Goal: Task Accomplishment & Management: Use online tool/utility

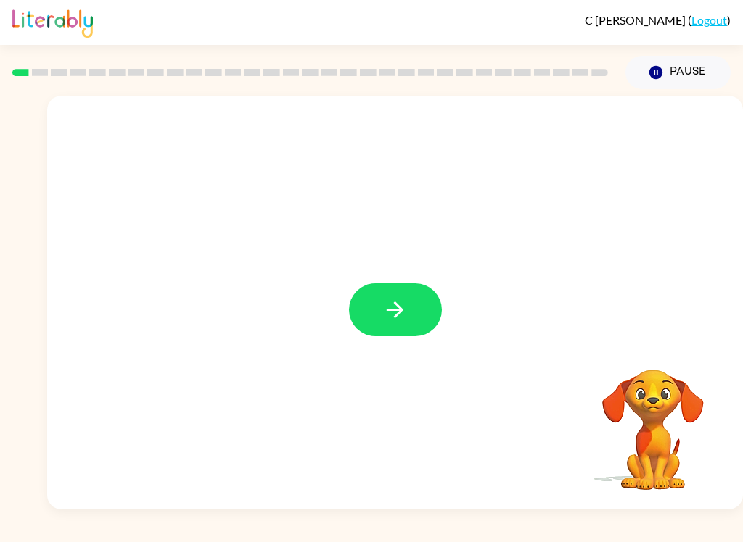
click at [402, 326] on button "button" at bounding box center [395, 310] width 93 height 53
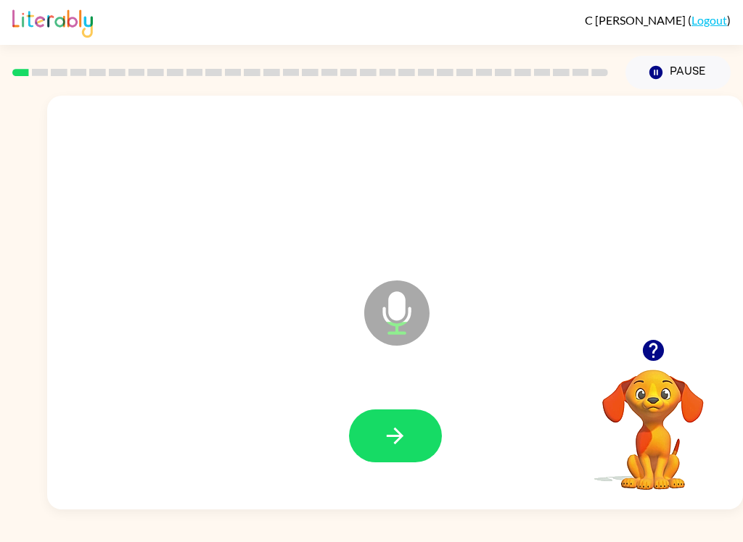
click at [377, 415] on button "button" at bounding box center [395, 436] width 93 height 53
click at [380, 413] on button "button" at bounding box center [395, 436] width 93 height 53
click at [387, 433] on icon "button" at bounding box center [394, 436] width 25 height 25
click at [402, 430] on icon "button" at bounding box center [394, 436] width 25 height 25
click at [396, 451] on button "button" at bounding box center [395, 436] width 93 height 53
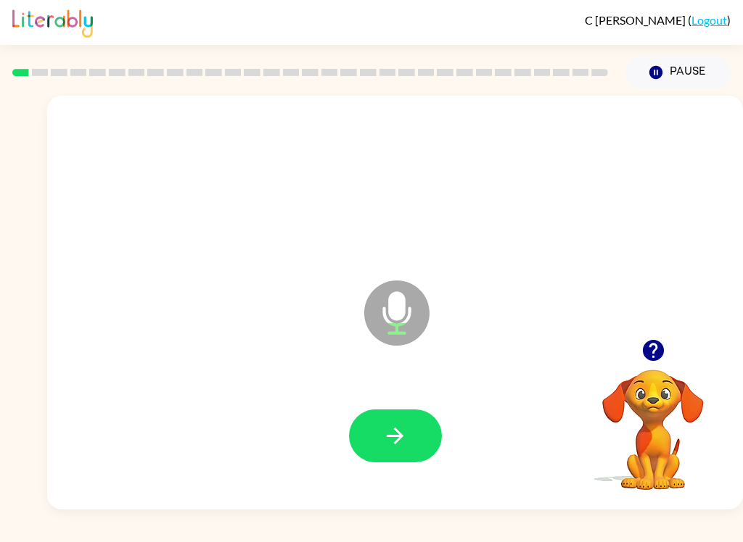
click at [398, 418] on button "button" at bounding box center [395, 436] width 93 height 53
click at [405, 431] on icon "button" at bounding box center [394, 436] width 25 height 25
click at [410, 427] on button "button" at bounding box center [395, 436] width 93 height 53
click at [397, 461] on button "button" at bounding box center [395, 436] width 93 height 53
click at [392, 434] on icon "button" at bounding box center [394, 436] width 25 height 25
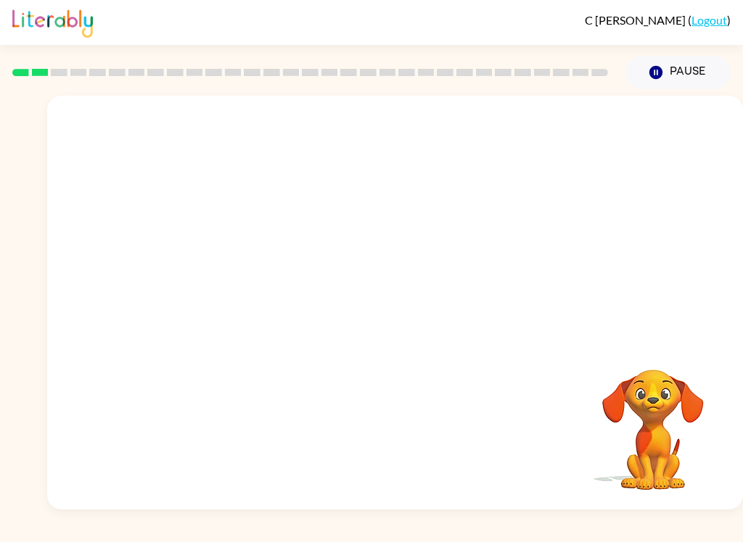
click at [667, 70] on button "Pause Pause" at bounding box center [677, 72] width 105 height 33
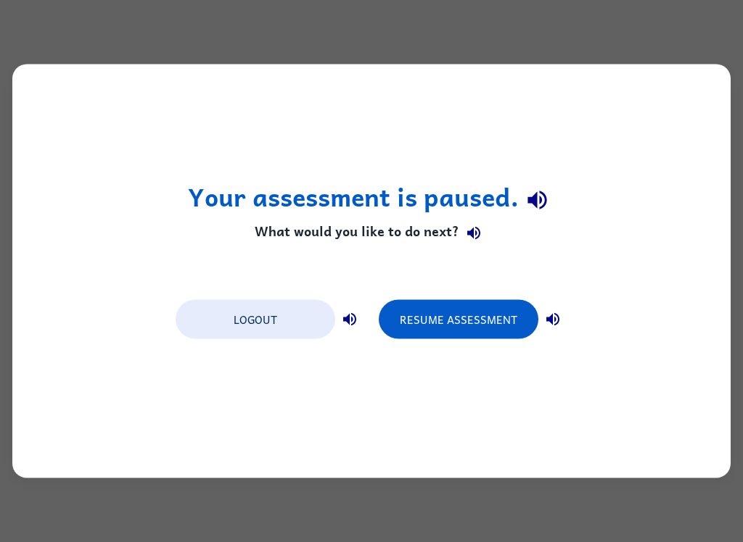
click at [435, 308] on button "Resume Assessment" at bounding box center [459, 319] width 160 height 39
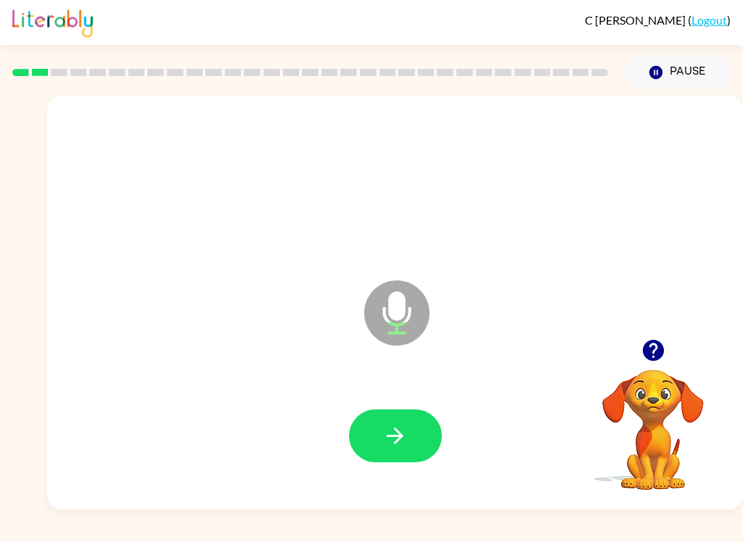
click at [395, 420] on button "button" at bounding box center [395, 436] width 93 height 53
click at [384, 439] on icon "button" at bounding box center [394, 436] width 25 height 25
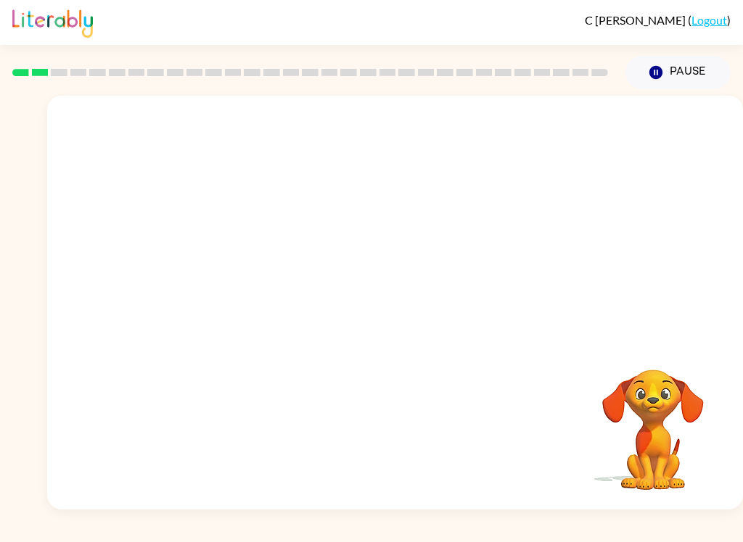
click at [650, 72] on icon "button" at bounding box center [655, 72] width 13 height 13
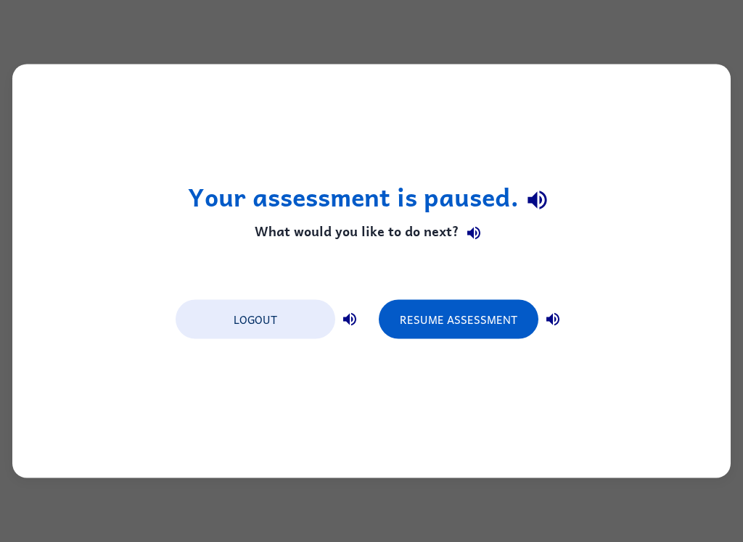
click at [456, 321] on button "Resume Assessment" at bounding box center [459, 319] width 160 height 39
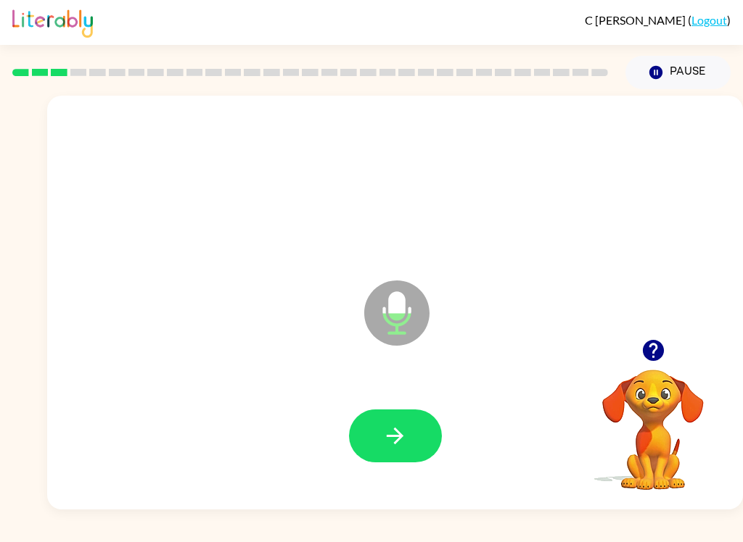
click at [400, 436] on icon "button" at bounding box center [395, 436] width 17 height 17
click at [416, 420] on button "button" at bounding box center [395, 436] width 93 height 53
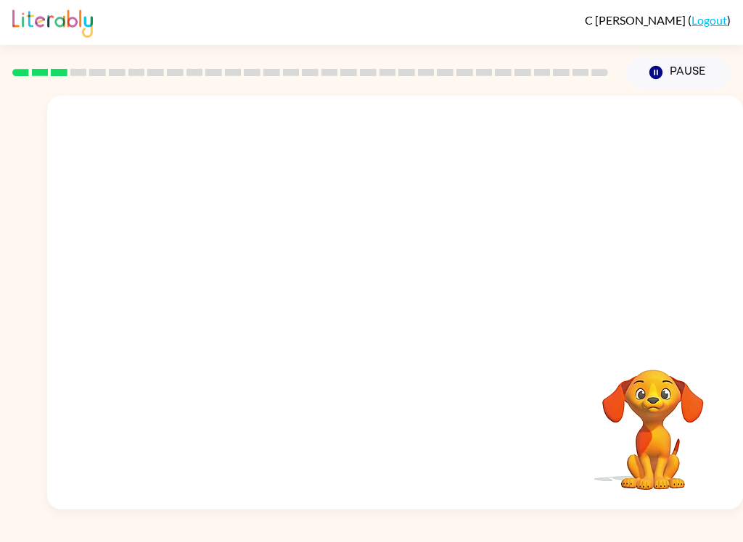
click at [656, 79] on icon "button" at bounding box center [655, 72] width 13 height 13
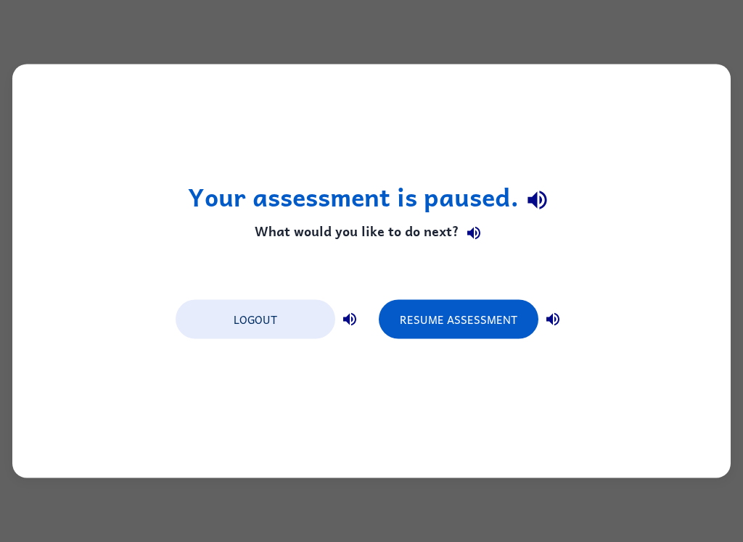
click at [455, 316] on button "Resume Assessment" at bounding box center [459, 319] width 160 height 39
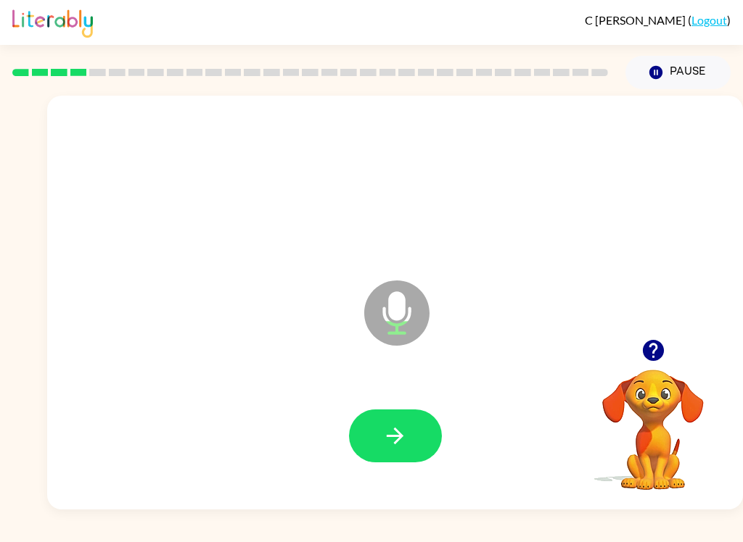
click at [389, 415] on button "button" at bounding box center [395, 436] width 93 height 53
click at [413, 427] on button "button" at bounding box center [395, 436] width 93 height 53
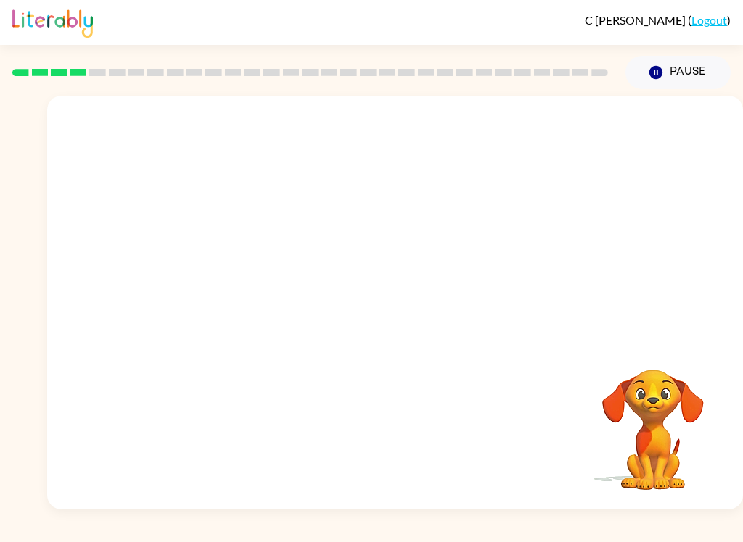
click at [674, 81] on button "Pause Pause" at bounding box center [677, 72] width 105 height 33
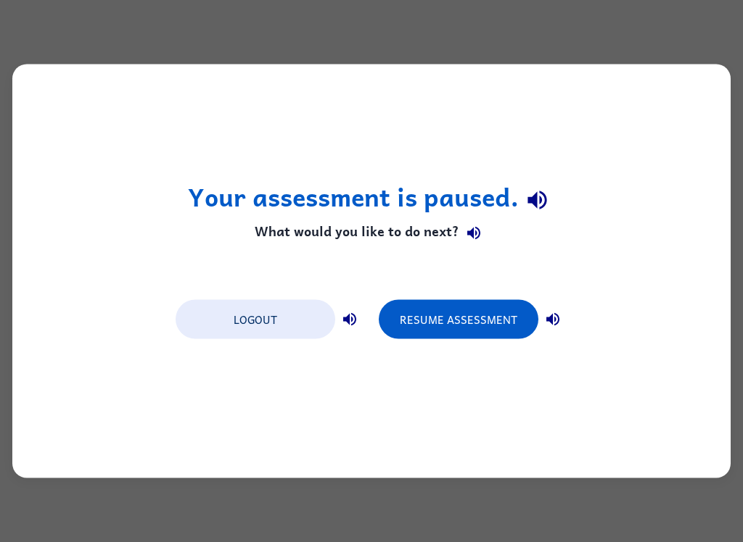
click at [447, 313] on button "Resume Assessment" at bounding box center [459, 319] width 160 height 39
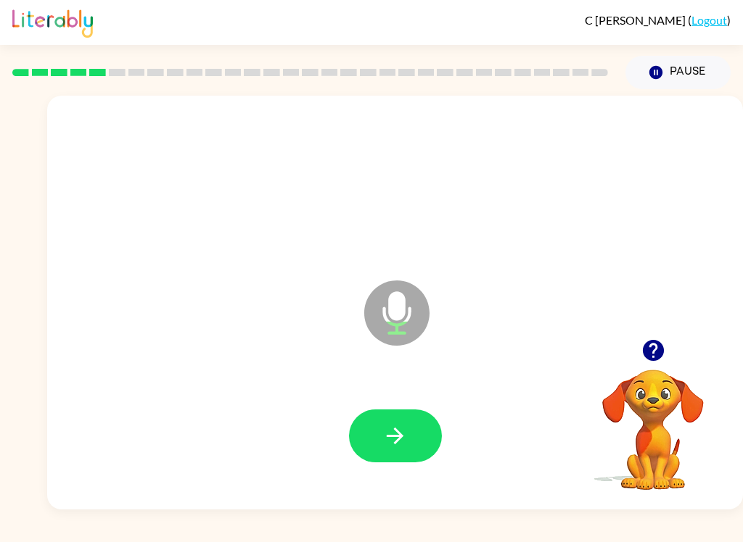
click at [389, 439] on icon "button" at bounding box center [394, 436] width 25 height 25
click at [395, 432] on icon "button" at bounding box center [394, 436] width 25 height 25
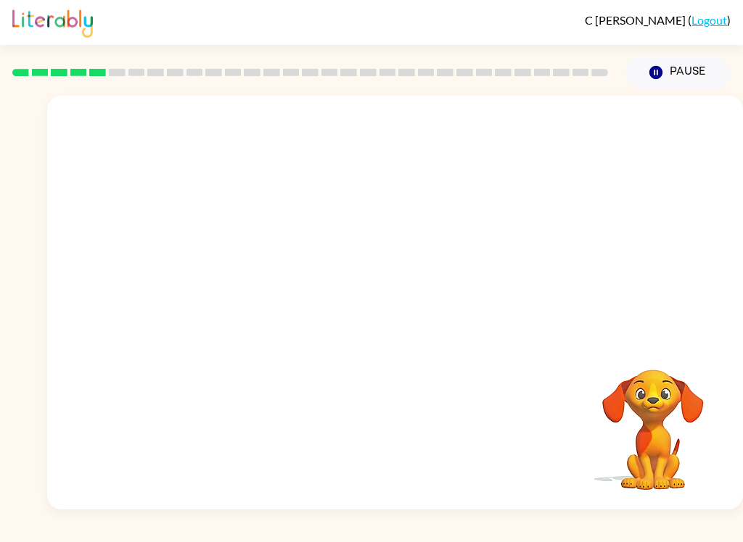
click at [669, 83] on button "Pause Pause" at bounding box center [677, 72] width 105 height 33
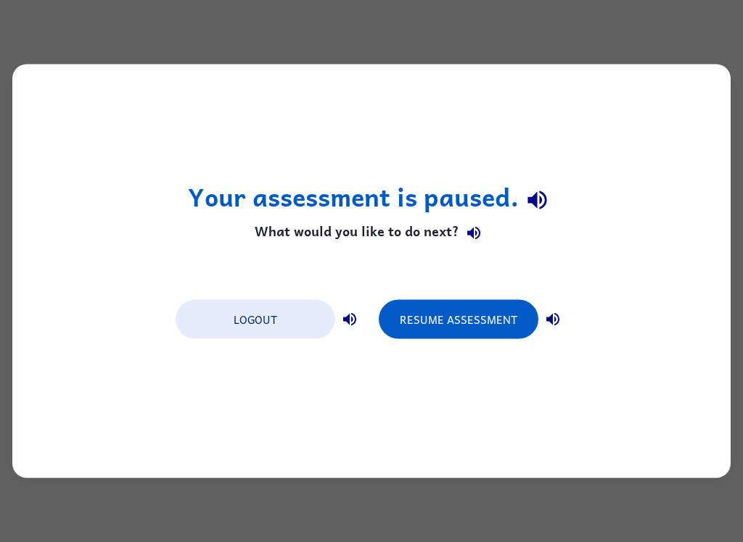
click at [462, 324] on button "Resume Assessment" at bounding box center [459, 319] width 160 height 39
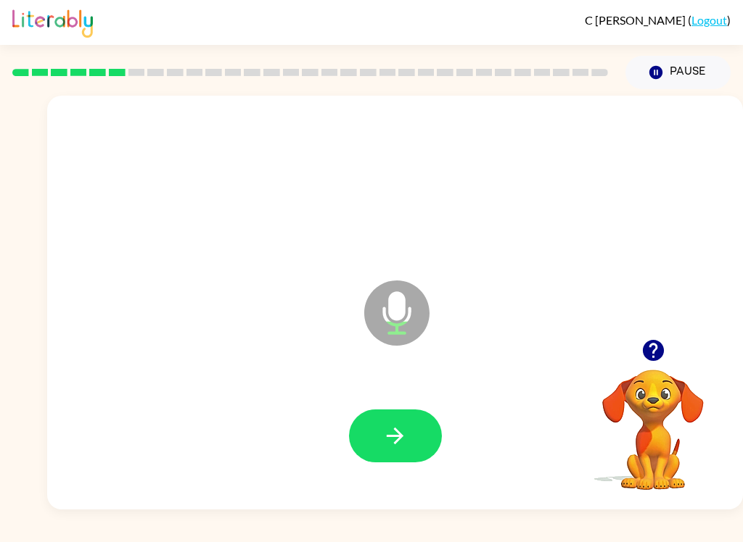
click at [413, 432] on button "button" at bounding box center [395, 436] width 93 height 53
click at [407, 435] on icon "button" at bounding box center [394, 436] width 25 height 25
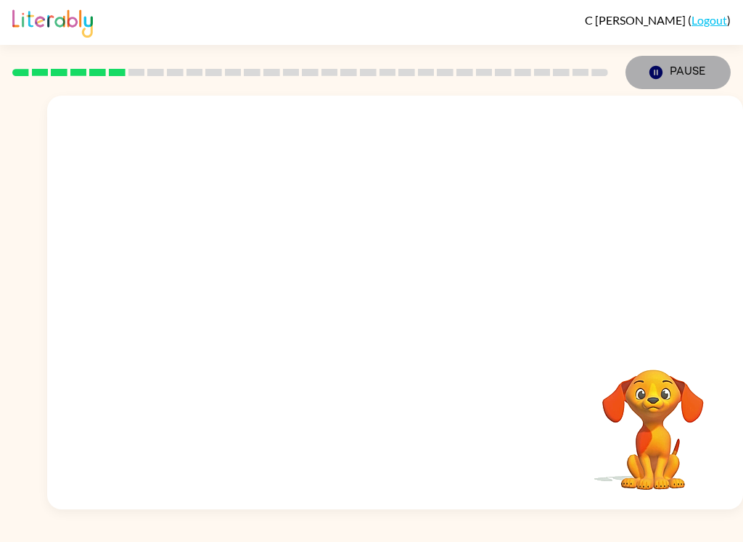
click at [674, 86] on button "Pause Pause" at bounding box center [677, 72] width 105 height 33
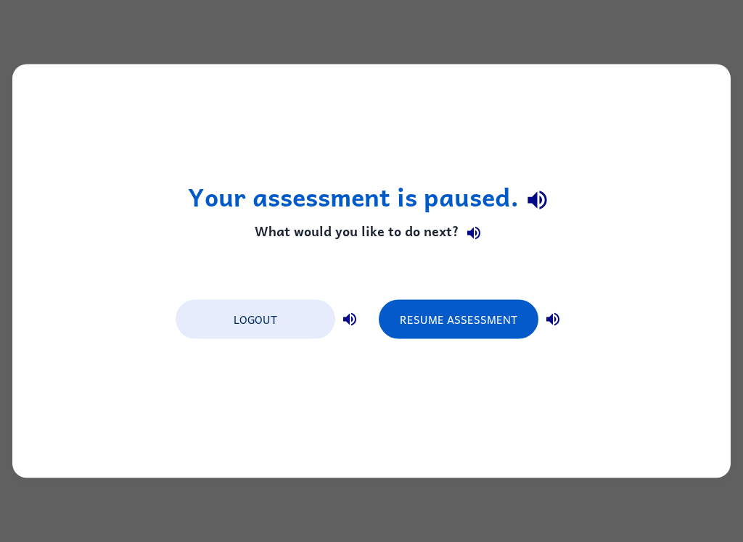
click at [454, 315] on button "Resume Assessment" at bounding box center [459, 319] width 160 height 39
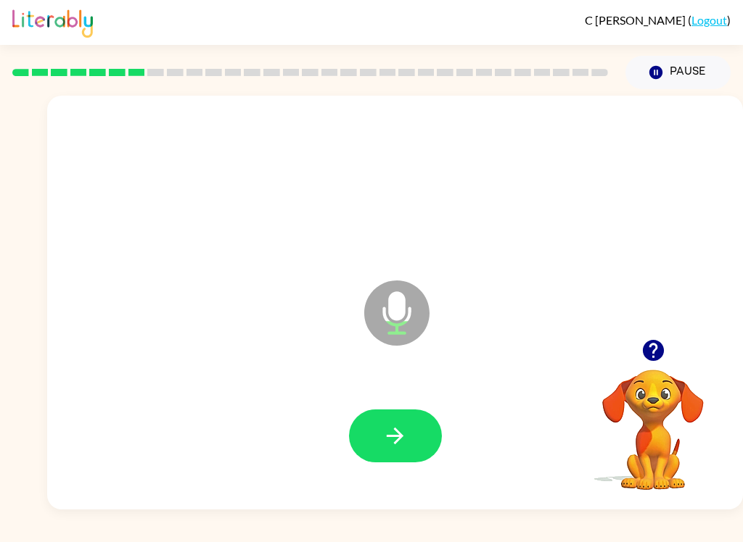
click at [410, 436] on button "button" at bounding box center [395, 436] width 93 height 53
click at [398, 416] on button "button" at bounding box center [395, 436] width 93 height 53
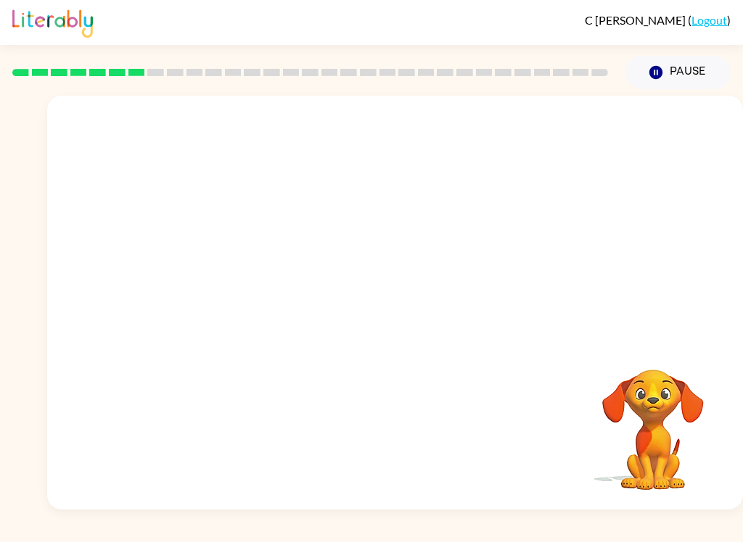
click at [686, 75] on button "Pause Pause" at bounding box center [677, 72] width 105 height 33
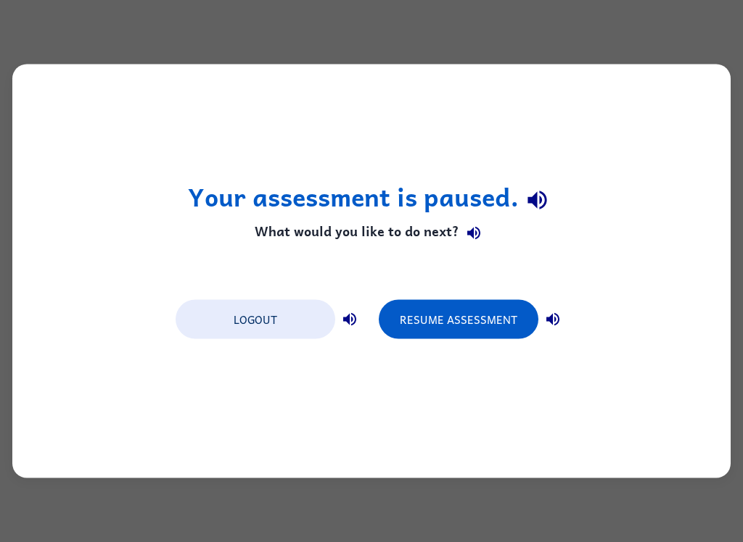
click at [475, 332] on button "Resume Assessment" at bounding box center [459, 319] width 160 height 39
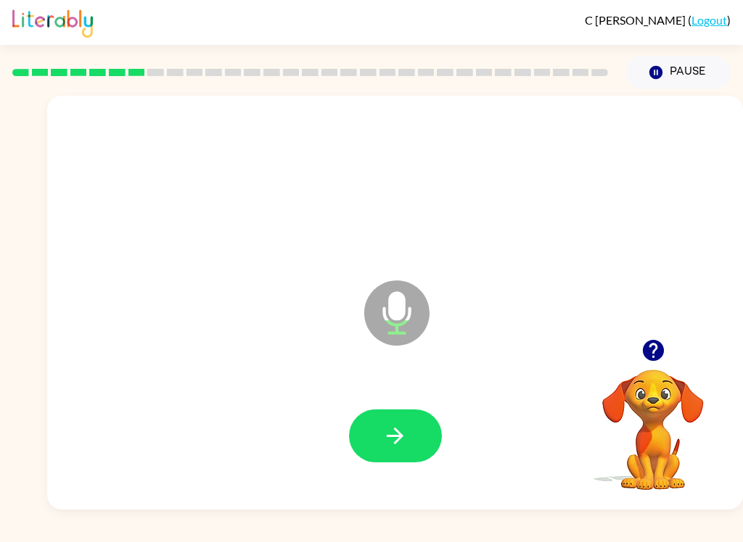
click at [412, 429] on button "button" at bounding box center [395, 436] width 93 height 53
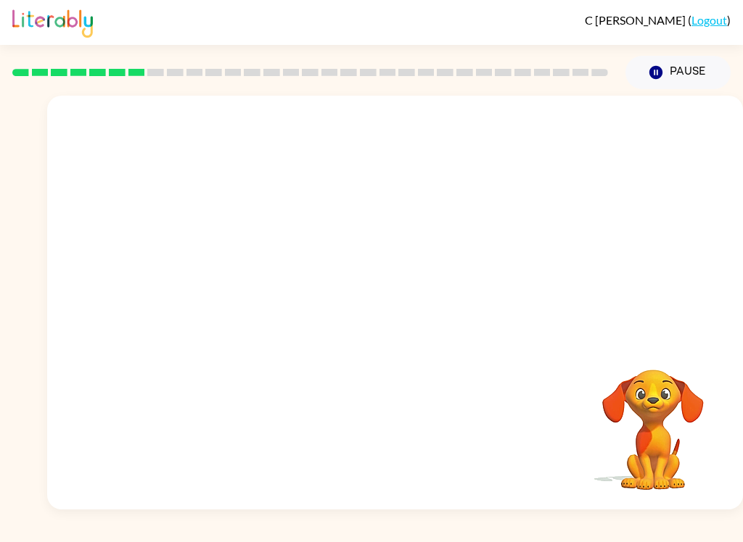
click at [684, 77] on button "Pause Pause" at bounding box center [677, 72] width 105 height 33
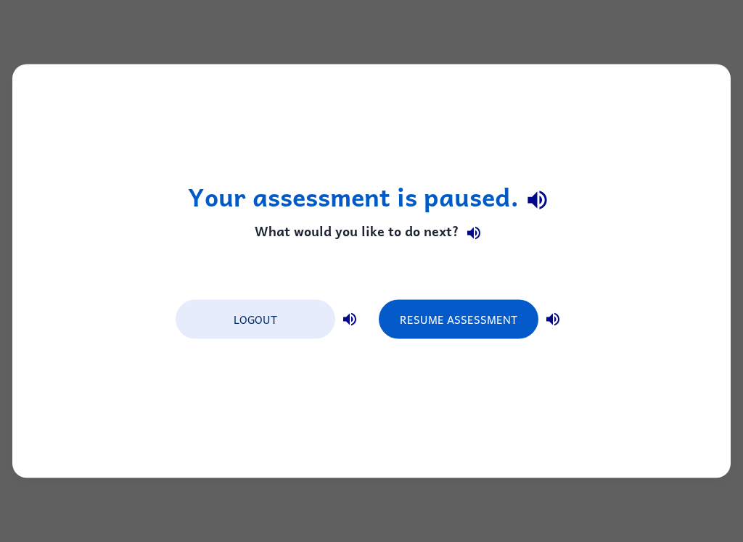
click at [488, 314] on button "Resume Assessment" at bounding box center [459, 319] width 160 height 39
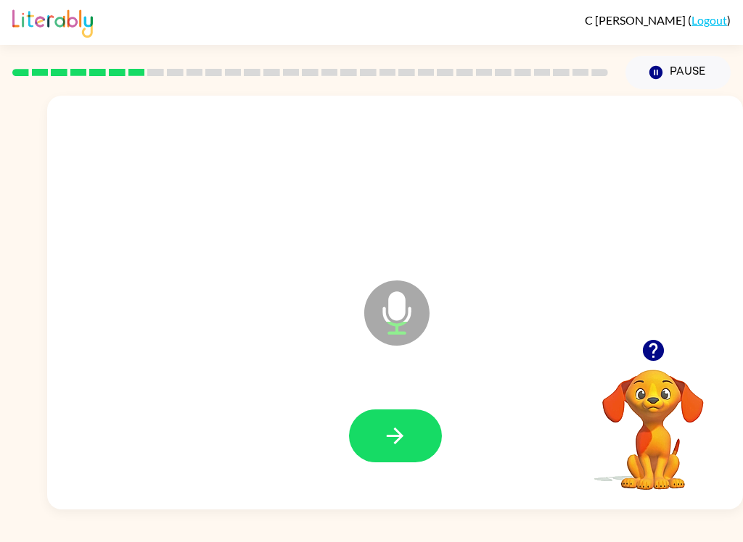
click at [385, 397] on div at bounding box center [395, 436] width 666 height 119
click at [395, 434] on icon "button" at bounding box center [394, 436] width 25 height 25
click at [400, 416] on button "button" at bounding box center [395, 436] width 93 height 53
click at [424, 437] on button "button" at bounding box center [395, 436] width 93 height 53
click at [398, 413] on button "button" at bounding box center [395, 436] width 93 height 53
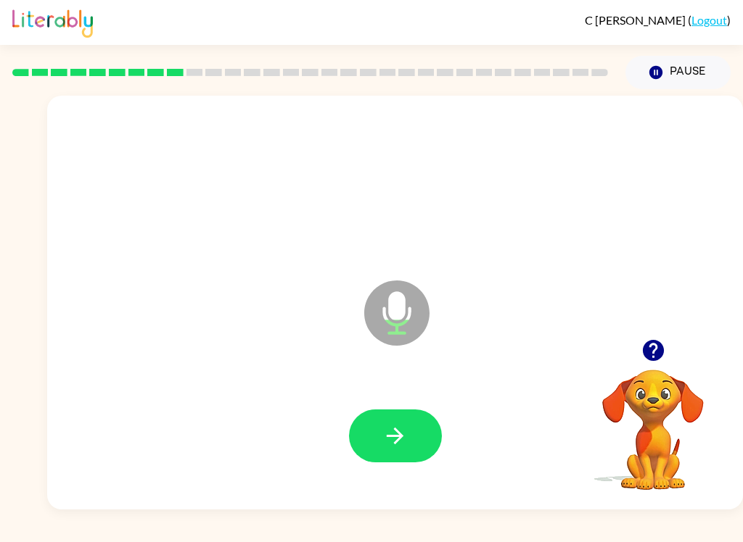
click at [403, 395] on div at bounding box center [395, 436] width 666 height 119
click at [397, 419] on button "button" at bounding box center [395, 436] width 93 height 53
click at [392, 410] on button "button" at bounding box center [395, 436] width 93 height 53
click at [399, 438] on icon "button" at bounding box center [394, 436] width 25 height 25
click at [409, 416] on button "button" at bounding box center [395, 436] width 93 height 53
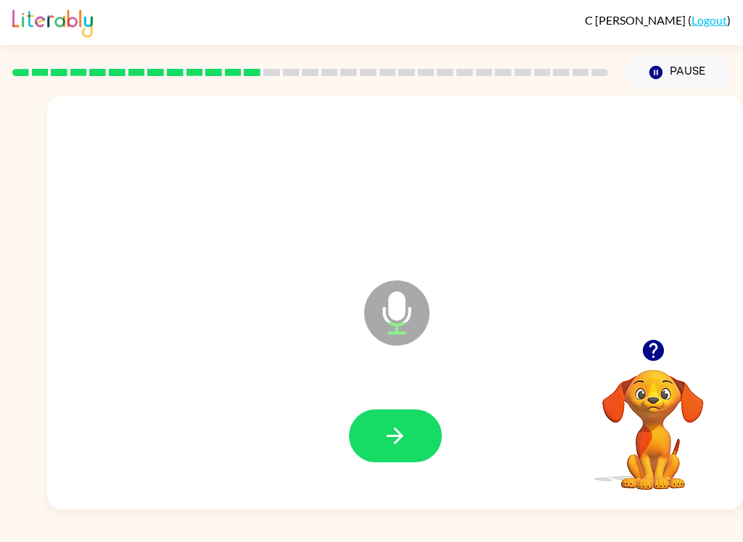
click at [408, 442] on button "button" at bounding box center [395, 436] width 93 height 53
click at [404, 439] on icon "button" at bounding box center [394, 436] width 25 height 25
click at [399, 418] on button "button" at bounding box center [395, 436] width 93 height 53
click at [406, 433] on icon "button" at bounding box center [394, 436] width 25 height 25
click at [405, 449] on icon "button" at bounding box center [394, 436] width 25 height 25
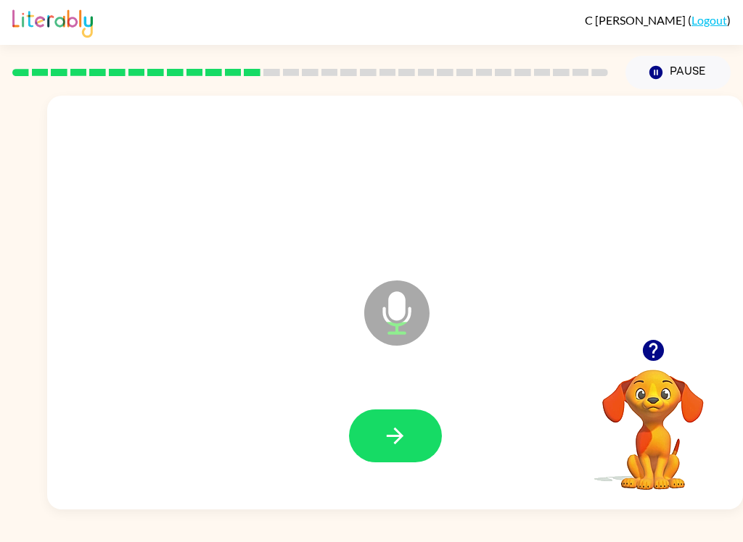
click at [421, 434] on button "button" at bounding box center [395, 436] width 93 height 53
click at [400, 430] on icon "button" at bounding box center [394, 436] width 25 height 25
click at [399, 450] on button "button" at bounding box center [395, 436] width 93 height 53
click at [391, 429] on icon "button" at bounding box center [394, 436] width 25 height 25
click at [393, 416] on button "button" at bounding box center [395, 436] width 93 height 53
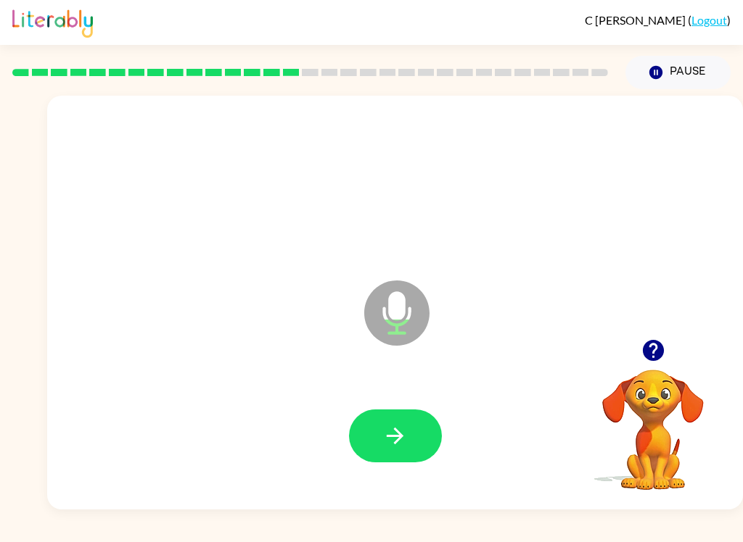
click at [392, 433] on icon "button" at bounding box center [394, 436] width 25 height 25
click at [374, 462] on button "button" at bounding box center [395, 436] width 93 height 53
click at [403, 416] on button "button" at bounding box center [395, 436] width 93 height 53
click at [379, 415] on button "button" at bounding box center [395, 436] width 93 height 53
click at [407, 424] on icon "button" at bounding box center [394, 436] width 25 height 25
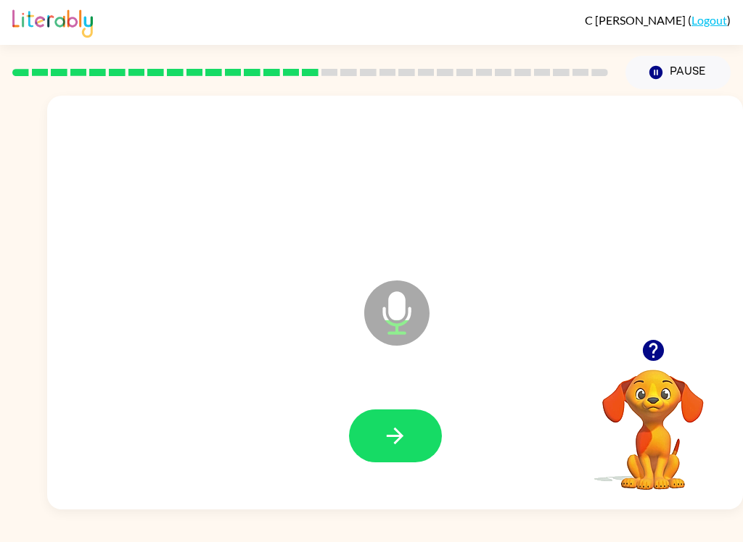
click at [405, 435] on icon "button" at bounding box center [394, 436] width 25 height 25
click at [392, 447] on icon "button" at bounding box center [394, 436] width 25 height 25
click at [389, 439] on icon "button" at bounding box center [394, 436] width 25 height 25
click at [420, 430] on button "button" at bounding box center [395, 436] width 93 height 53
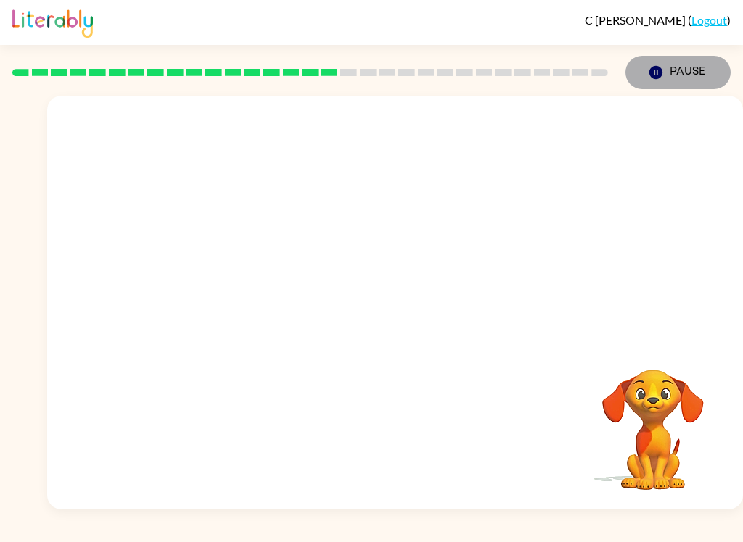
click at [646, 79] on button "Pause Pause" at bounding box center [677, 72] width 105 height 33
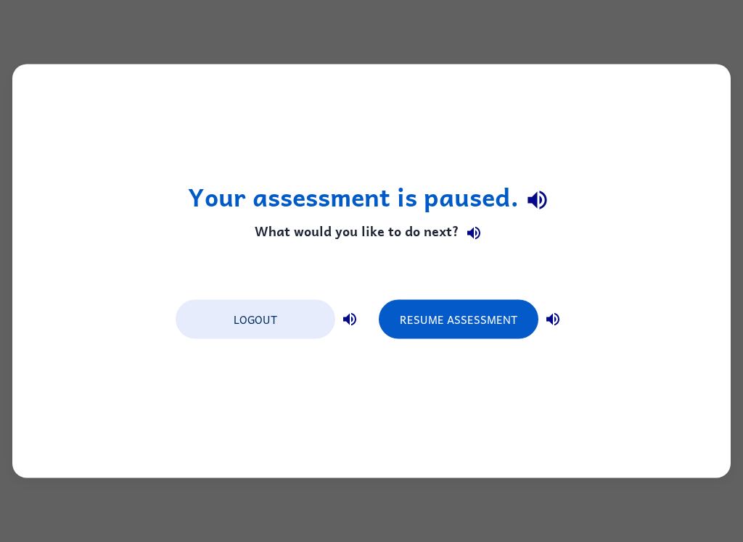
click at [425, 321] on button "Resume Assessment" at bounding box center [459, 319] width 160 height 39
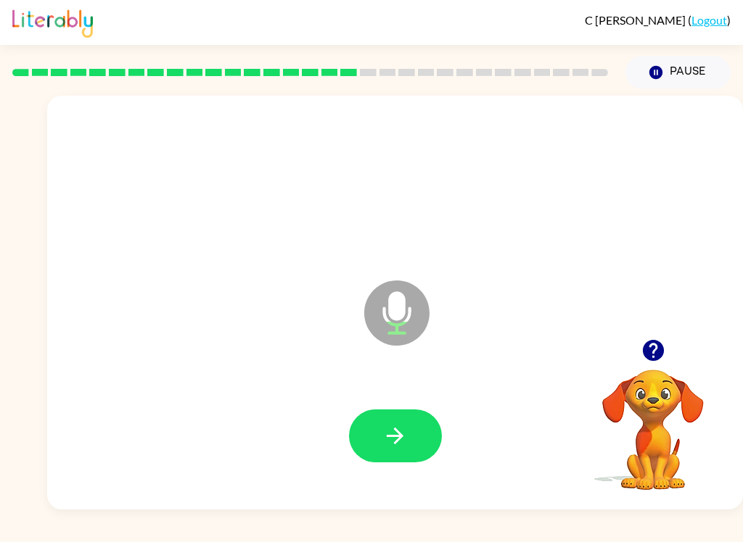
click at [389, 439] on icon "button" at bounding box center [394, 436] width 25 height 25
click at [402, 434] on icon "button" at bounding box center [394, 436] width 25 height 25
click at [387, 455] on button "button" at bounding box center [395, 436] width 93 height 53
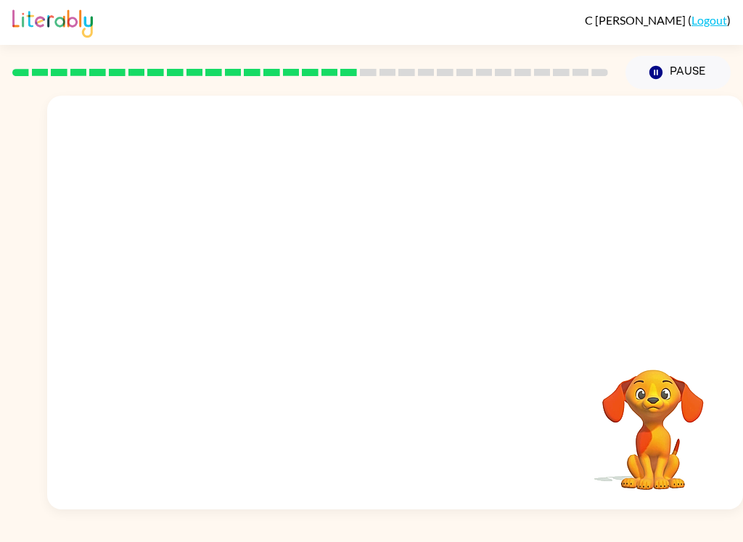
click at [657, 72] on icon "Pause" at bounding box center [656, 73] width 16 height 16
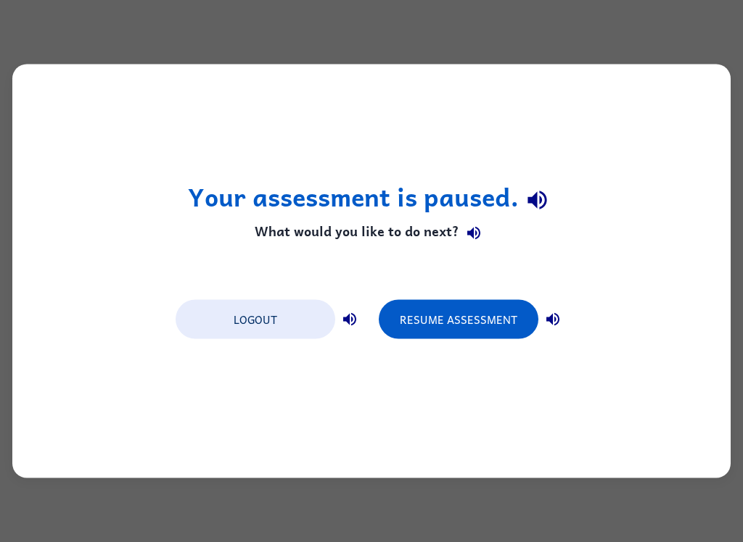
click at [411, 313] on button "Resume Assessment" at bounding box center [459, 319] width 160 height 39
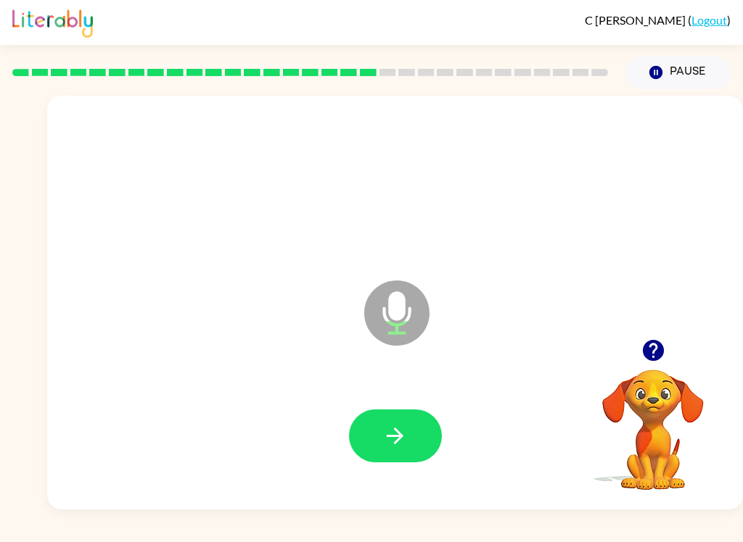
click at [404, 434] on icon "button" at bounding box center [394, 436] width 25 height 25
click at [424, 429] on button "button" at bounding box center [395, 436] width 93 height 53
click at [410, 449] on button "button" at bounding box center [395, 436] width 93 height 53
click at [394, 432] on icon "button" at bounding box center [394, 436] width 25 height 25
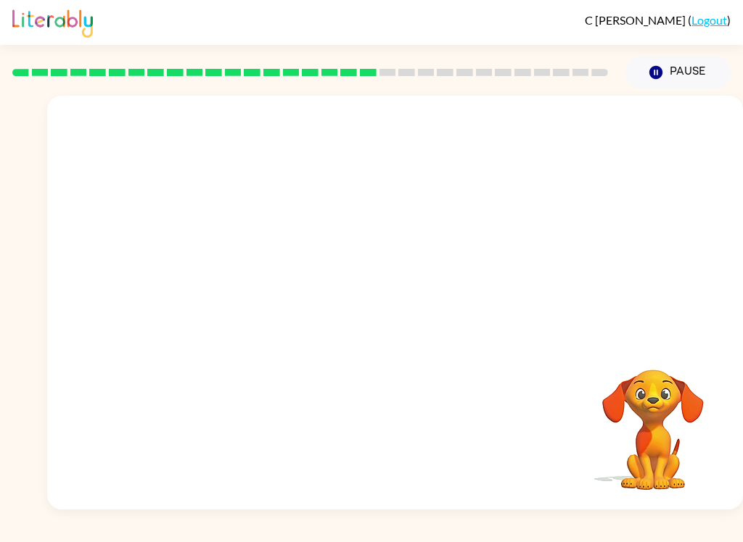
click at [677, 73] on button "Pause Pause" at bounding box center [677, 72] width 105 height 33
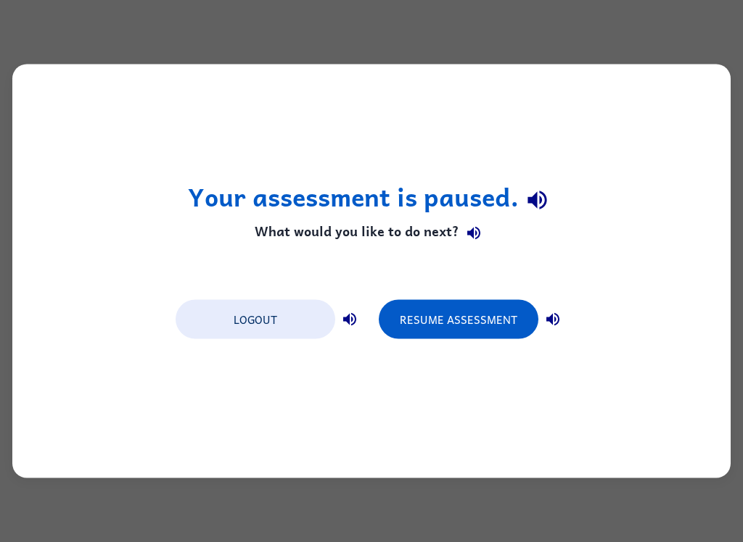
click at [503, 337] on button "Resume Assessment" at bounding box center [459, 319] width 160 height 39
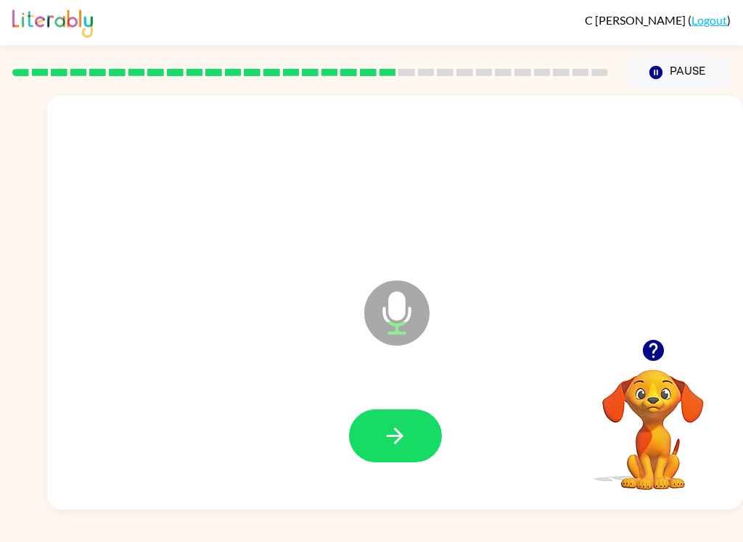
click at [390, 446] on icon "button" at bounding box center [394, 436] width 25 height 25
click at [392, 437] on icon "button" at bounding box center [395, 436] width 17 height 17
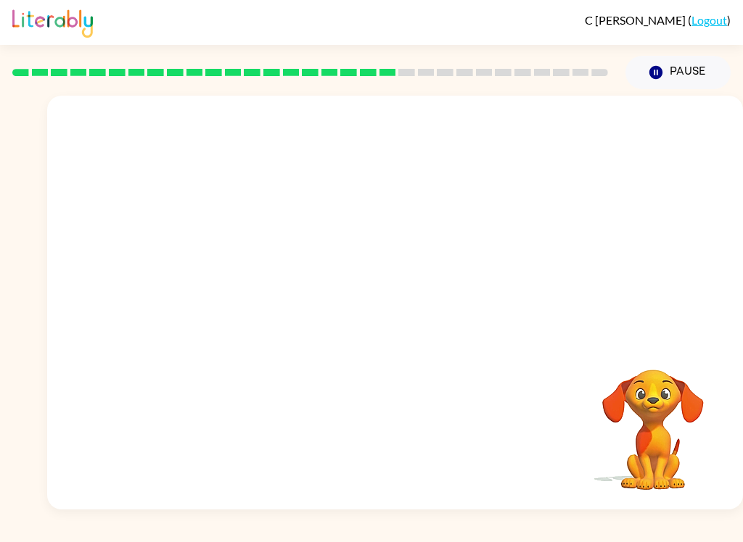
click at [18, 500] on div "Your browser must support playing .mp4 files to use Literably. Please try using…" at bounding box center [371, 299] width 743 height 421
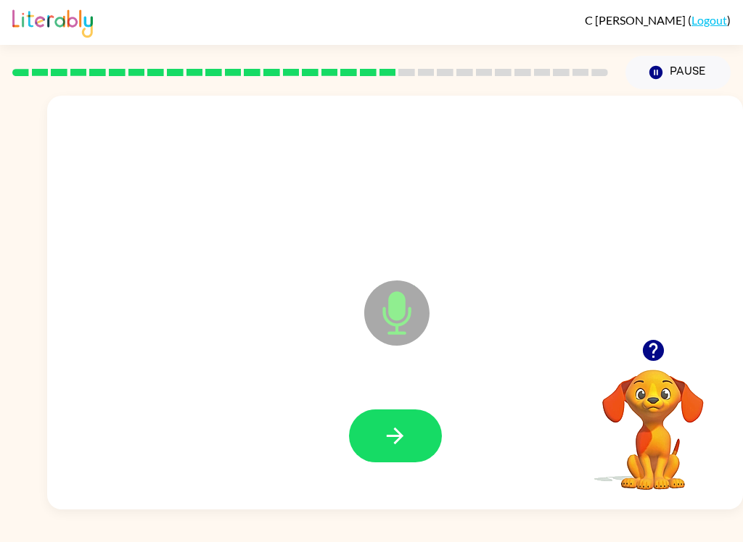
click at [426, 424] on button "button" at bounding box center [395, 436] width 93 height 53
click at [402, 437] on icon "button" at bounding box center [395, 436] width 17 height 17
click at [397, 429] on icon "button" at bounding box center [394, 436] width 25 height 25
click at [391, 424] on icon "button" at bounding box center [394, 436] width 25 height 25
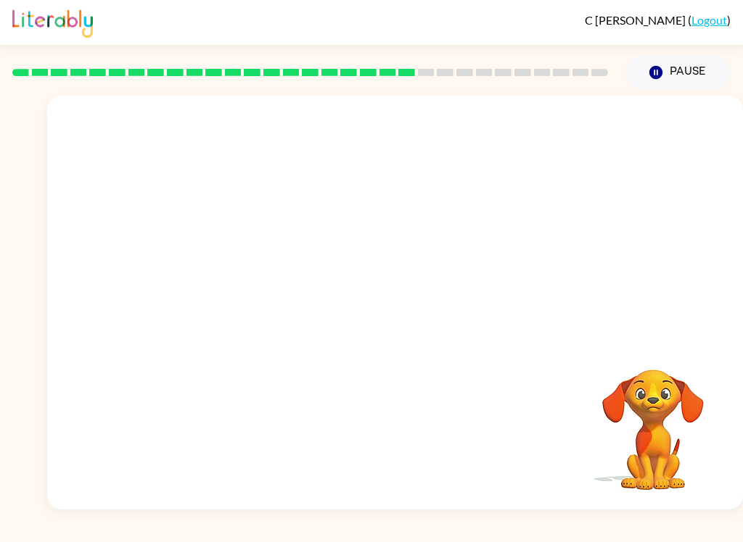
click at [671, 76] on button "Pause Pause" at bounding box center [677, 72] width 105 height 33
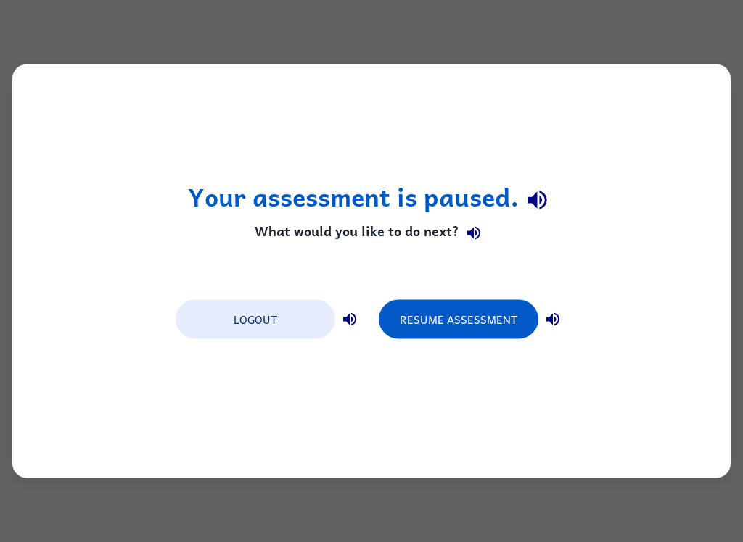
click at [450, 308] on button "Resume Assessment" at bounding box center [459, 319] width 160 height 39
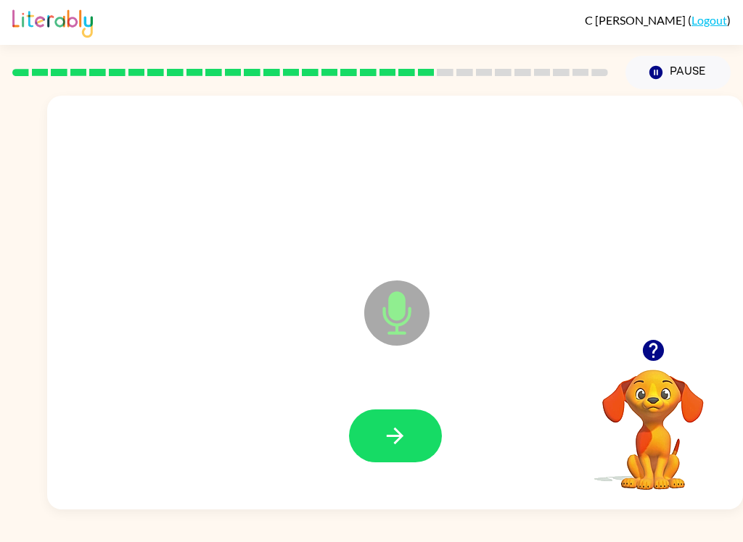
click at [396, 474] on div at bounding box center [395, 436] width 666 height 119
click at [409, 461] on button "button" at bounding box center [395, 436] width 93 height 53
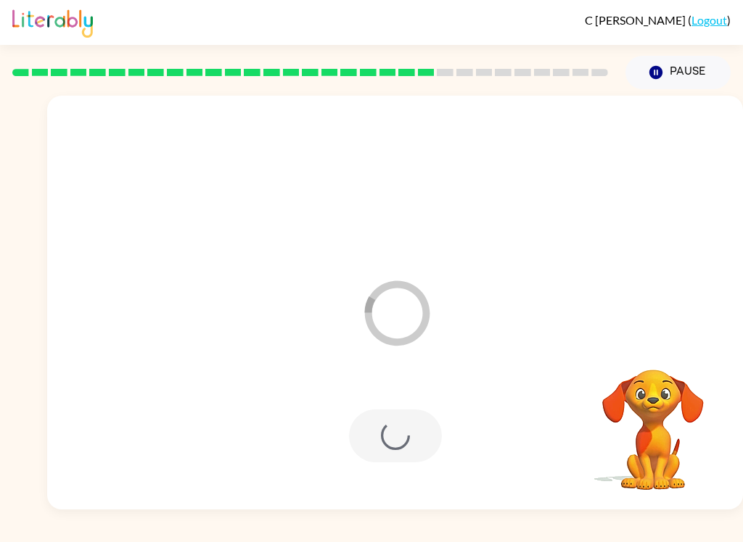
click at [366, 437] on div at bounding box center [395, 436] width 93 height 53
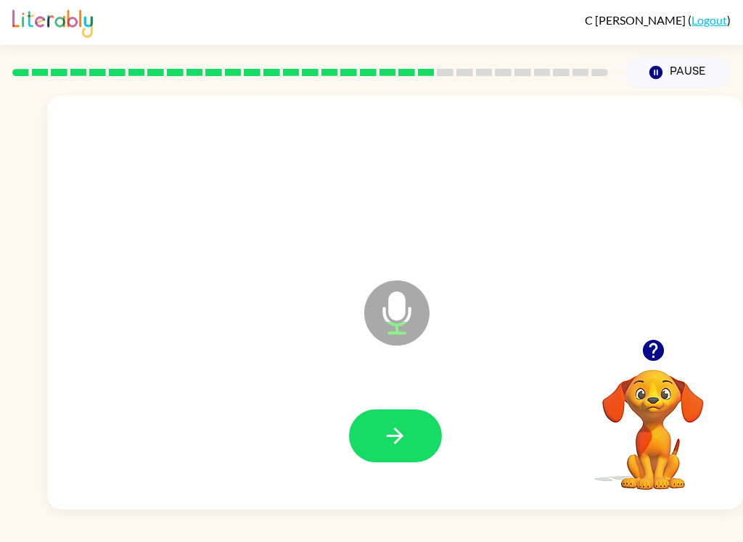
click at [389, 437] on icon "button" at bounding box center [395, 436] width 17 height 17
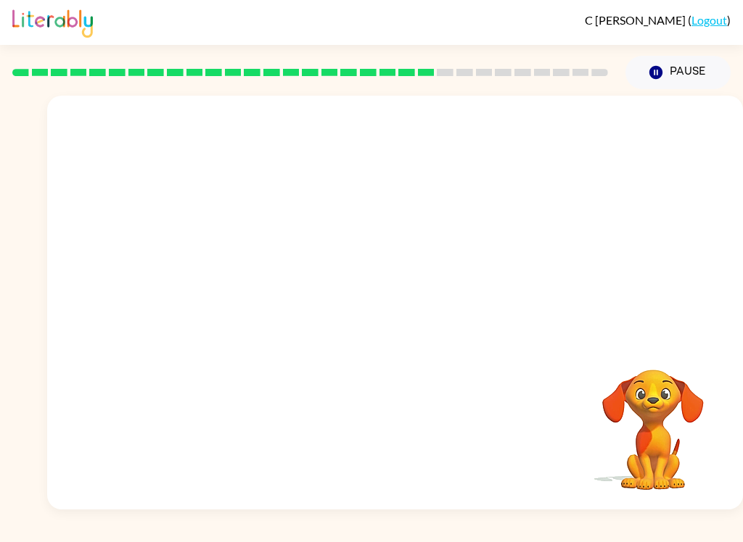
click at [677, 75] on button "Pause Pause" at bounding box center [677, 72] width 105 height 33
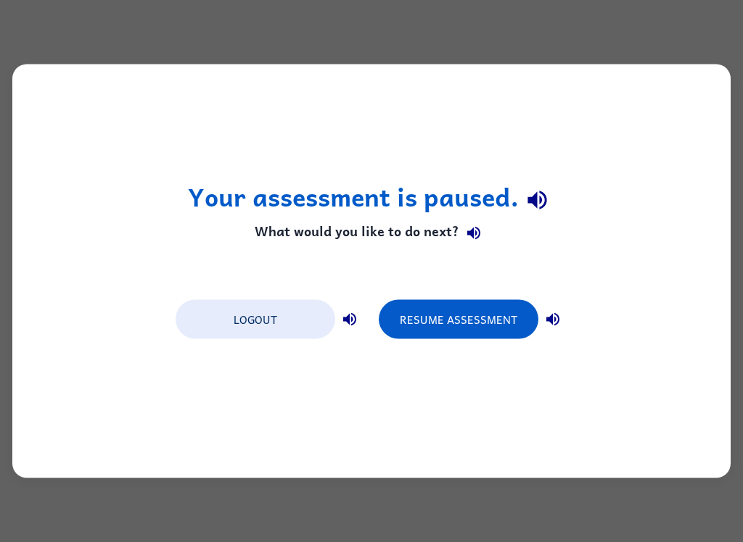
click at [423, 315] on button "Resume Assessment" at bounding box center [459, 319] width 160 height 39
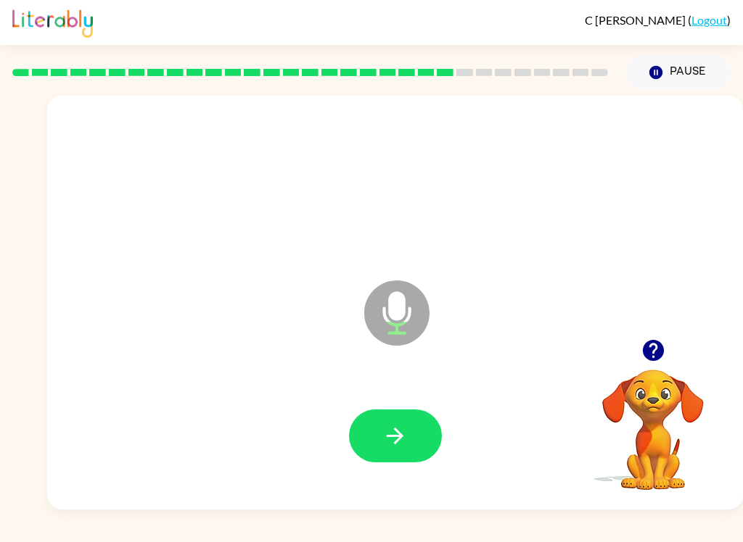
click at [402, 425] on icon "button" at bounding box center [394, 436] width 25 height 25
click at [363, 432] on button "button" at bounding box center [395, 436] width 93 height 53
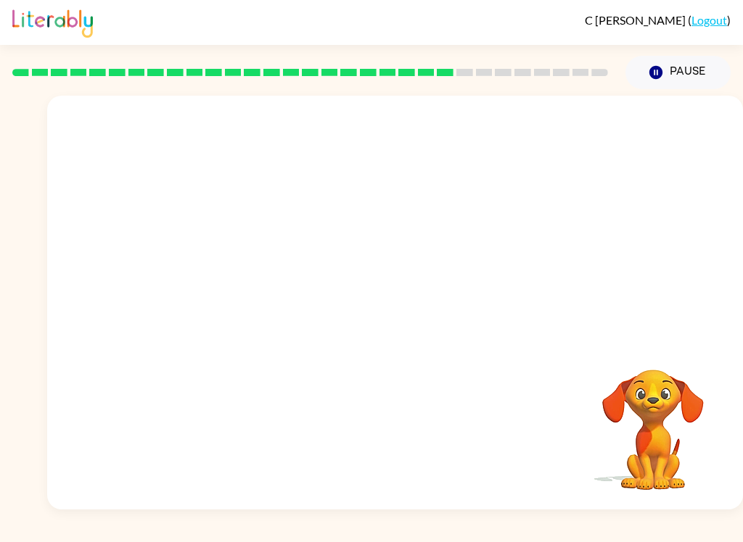
click at [658, 69] on icon "button" at bounding box center [655, 72] width 13 height 13
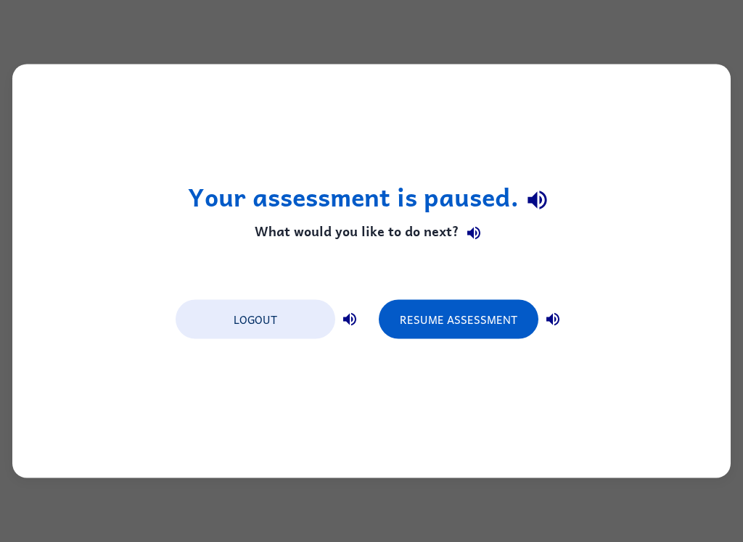
click at [467, 309] on button "Resume Assessment" at bounding box center [459, 319] width 160 height 39
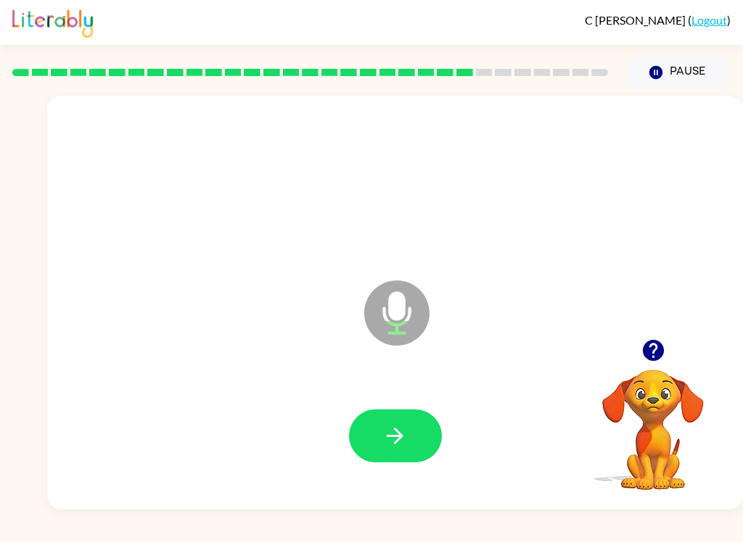
click at [373, 417] on button "button" at bounding box center [395, 436] width 93 height 53
click at [384, 439] on icon "button" at bounding box center [394, 436] width 25 height 25
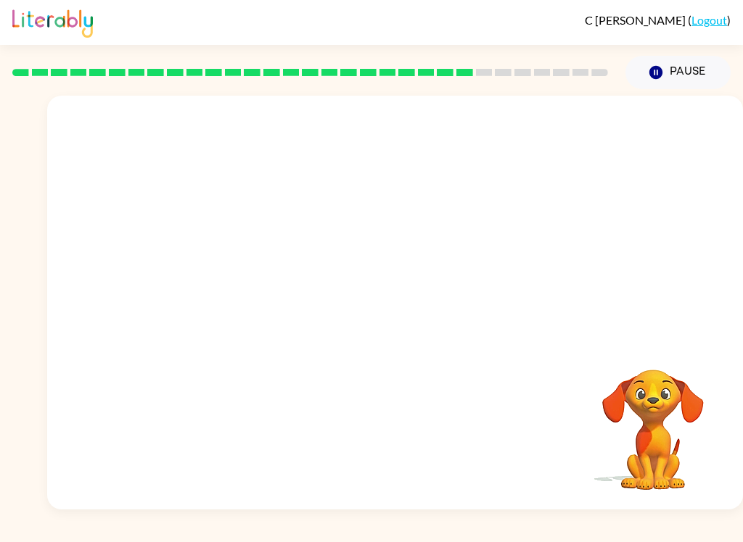
click at [665, 73] on button "Pause Pause" at bounding box center [677, 72] width 105 height 33
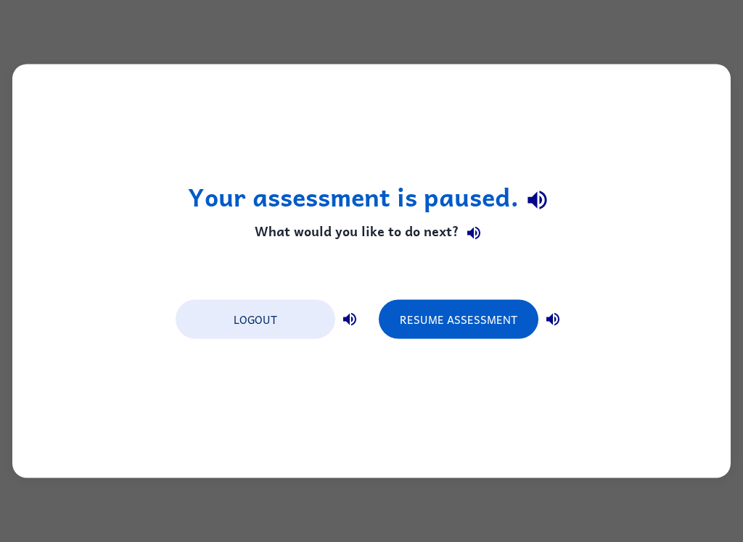
click at [475, 337] on button "Resume Assessment" at bounding box center [459, 319] width 160 height 39
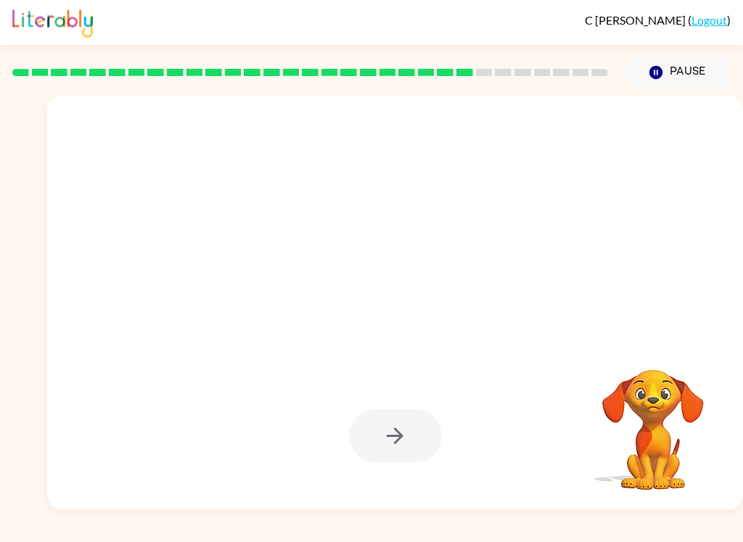
click at [449, 313] on div at bounding box center [394, 303] width 695 height 414
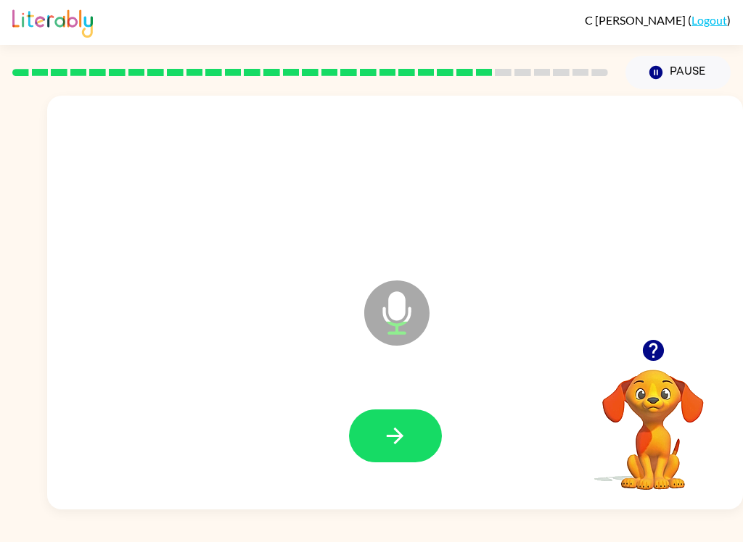
click at [417, 430] on button "button" at bounding box center [395, 436] width 93 height 53
click at [399, 459] on button "button" at bounding box center [395, 436] width 93 height 53
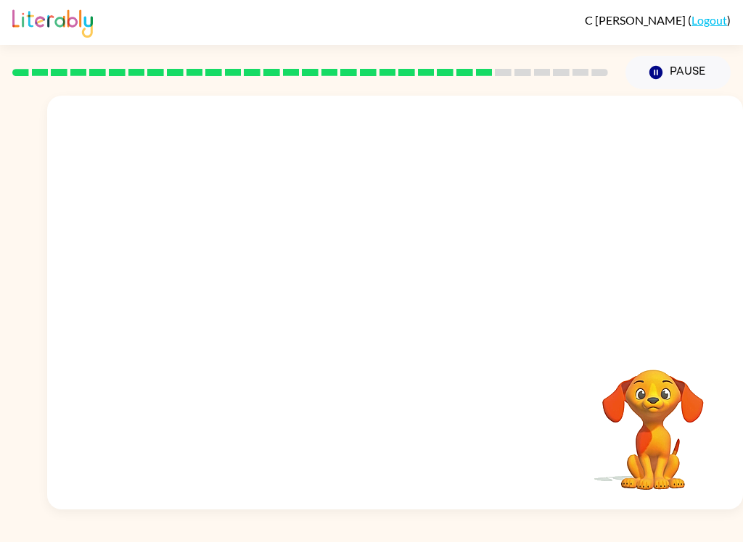
click at [666, 73] on button "Pause Pause" at bounding box center [677, 72] width 105 height 33
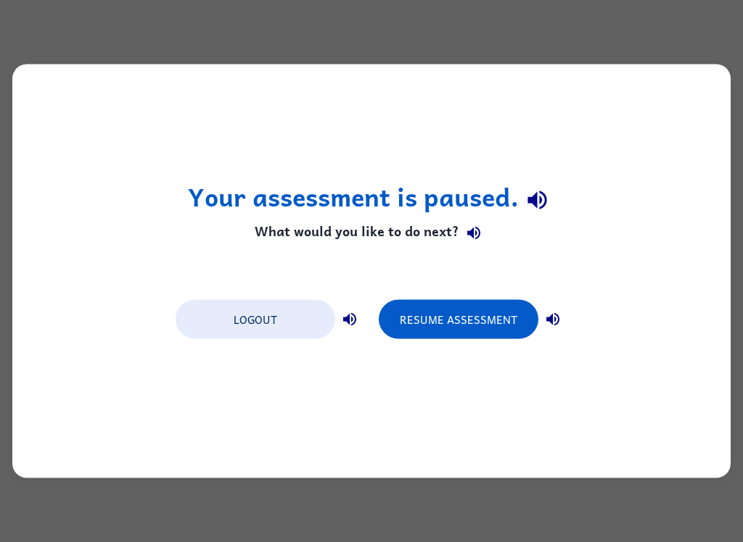
click at [455, 318] on button "Resume Assessment" at bounding box center [459, 319] width 160 height 39
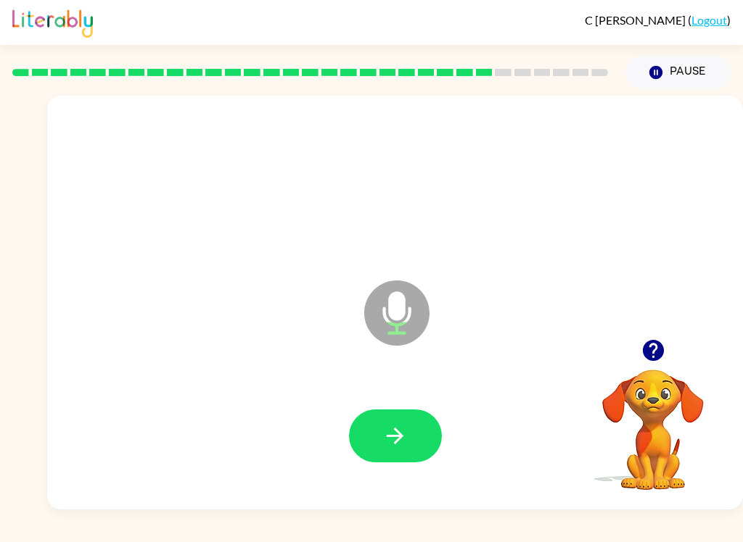
click at [397, 444] on icon "button" at bounding box center [394, 436] width 25 height 25
click at [409, 438] on button "button" at bounding box center [395, 436] width 93 height 53
click at [397, 452] on button "button" at bounding box center [395, 436] width 93 height 53
click at [395, 447] on icon "button" at bounding box center [394, 436] width 25 height 25
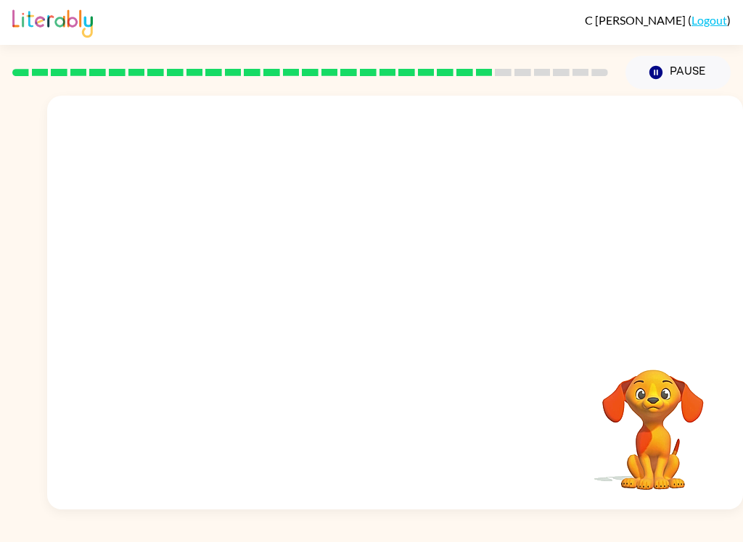
click at [677, 73] on button "Pause Pause" at bounding box center [677, 72] width 105 height 33
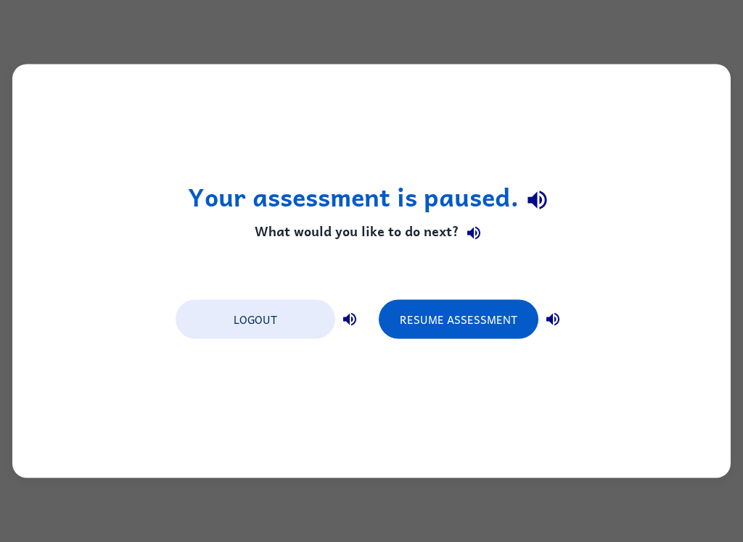
click at [473, 335] on button "Resume Assessment" at bounding box center [459, 319] width 160 height 39
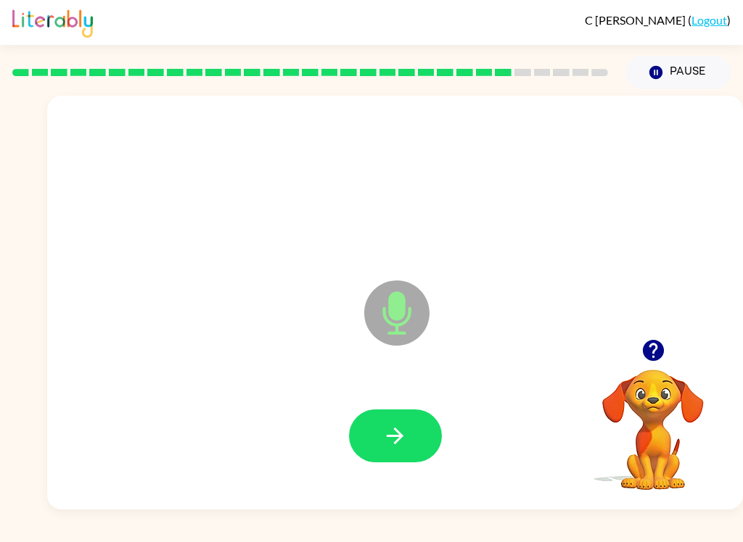
click at [392, 417] on button "button" at bounding box center [395, 436] width 93 height 53
click at [393, 413] on button "button" at bounding box center [395, 436] width 93 height 53
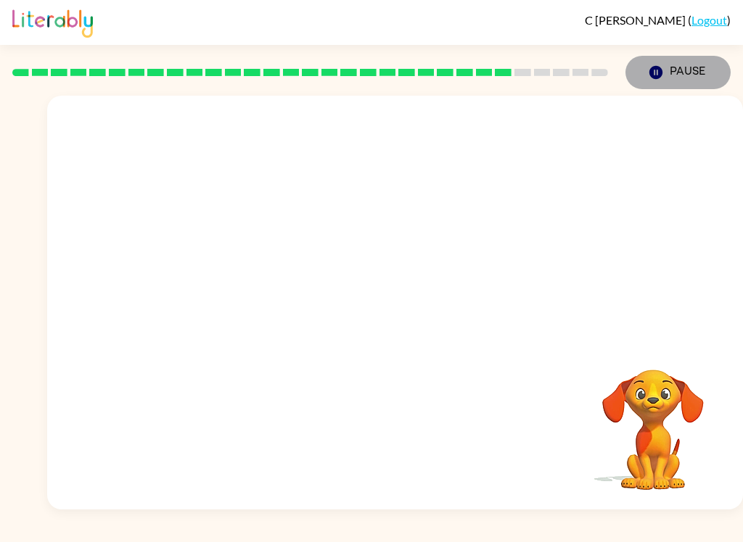
click at [668, 88] on button "Pause Pause" at bounding box center [677, 72] width 105 height 33
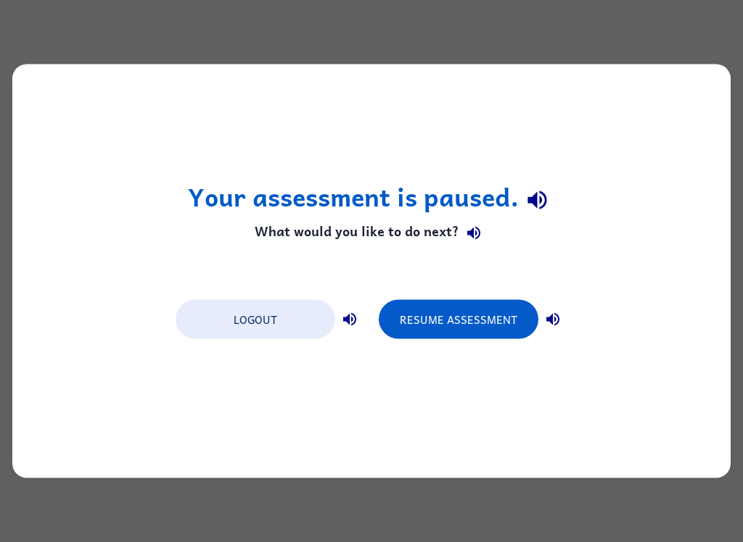
click at [414, 312] on button "Resume Assessment" at bounding box center [459, 319] width 160 height 39
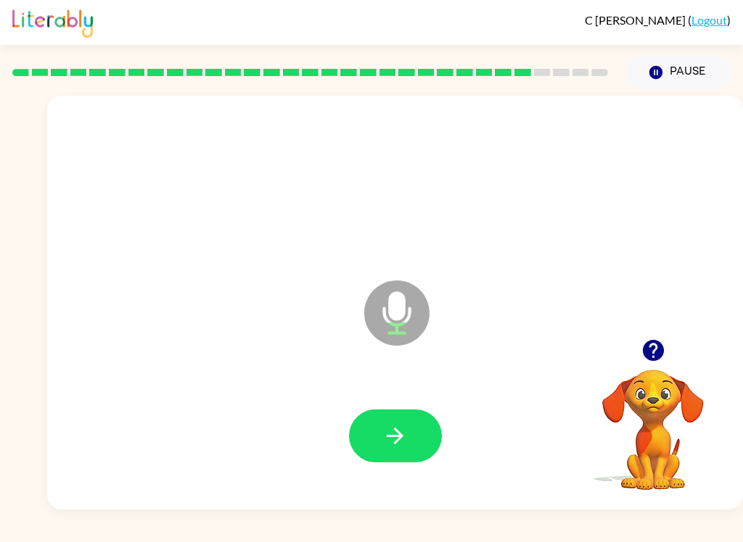
click at [407, 432] on icon "button" at bounding box center [394, 436] width 25 height 25
click at [408, 424] on button "button" at bounding box center [395, 436] width 93 height 53
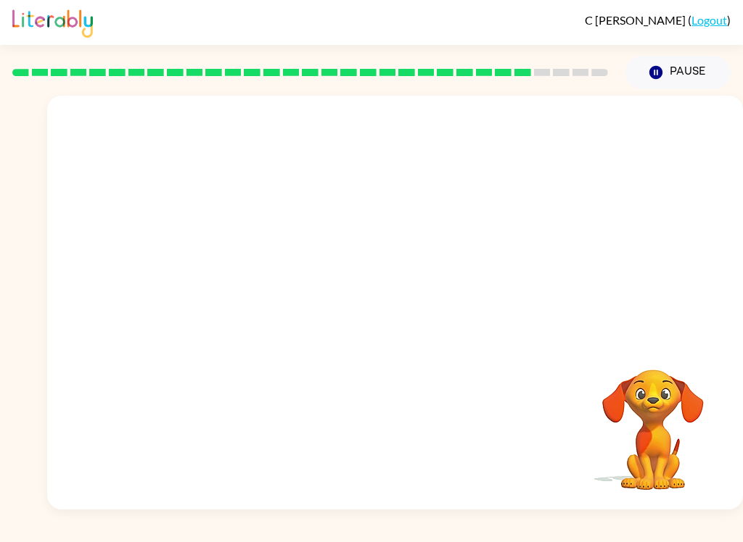
click at [656, 70] on icon "button" at bounding box center [655, 72] width 13 height 13
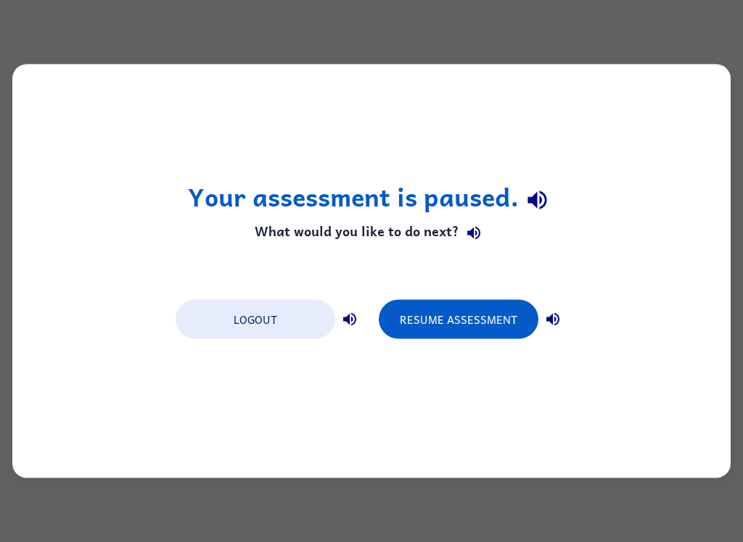
click at [466, 307] on button "Resume Assessment" at bounding box center [459, 319] width 160 height 39
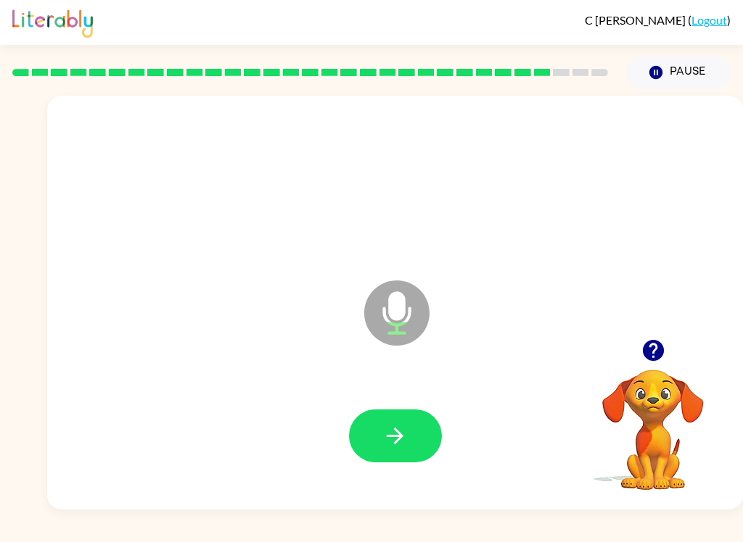
click at [399, 452] on button "button" at bounding box center [395, 436] width 93 height 53
click at [399, 421] on button "button" at bounding box center [395, 436] width 93 height 53
click at [380, 429] on button "button" at bounding box center [395, 436] width 93 height 53
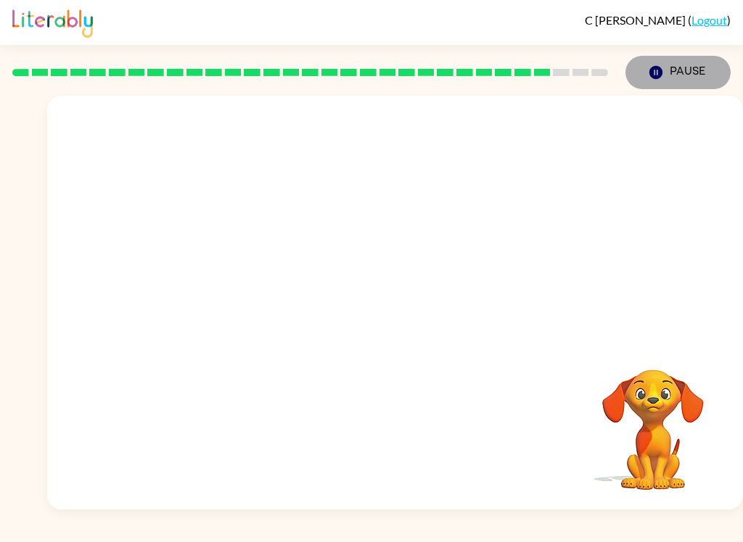
click at [664, 65] on button "Pause Pause" at bounding box center [677, 72] width 105 height 33
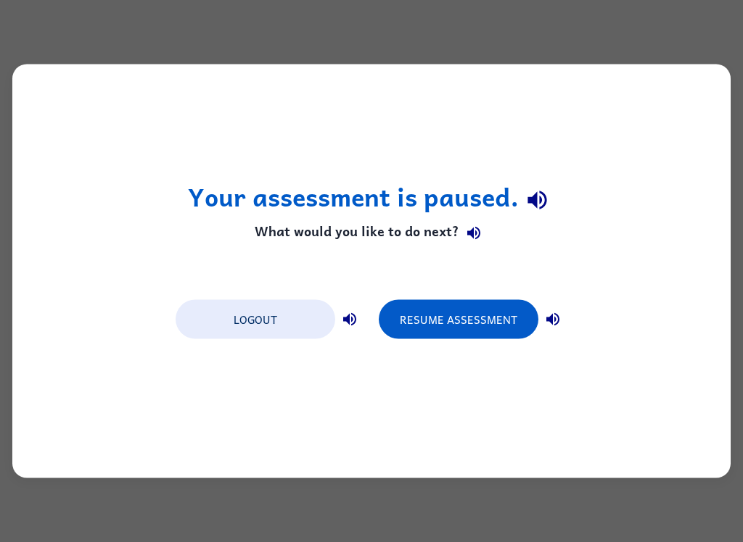
click at [490, 300] on button "Resume Assessment" at bounding box center [459, 319] width 160 height 39
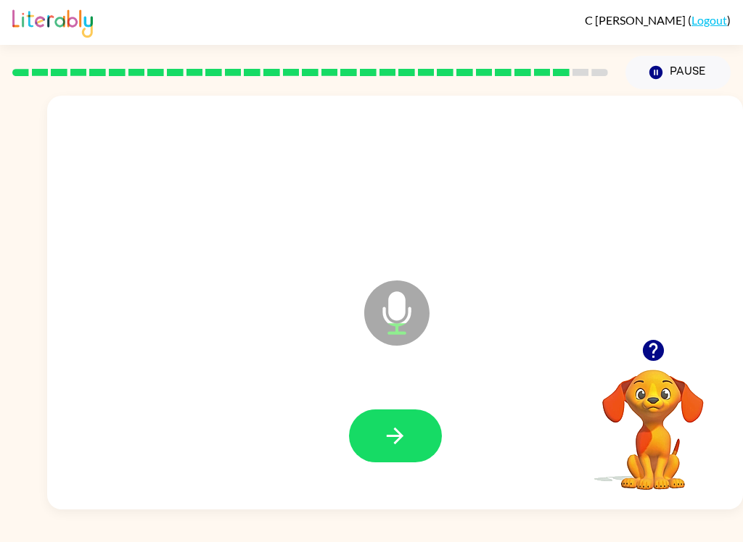
click at [402, 415] on button "button" at bounding box center [395, 436] width 93 height 53
click at [424, 423] on button "button" at bounding box center [395, 436] width 93 height 53
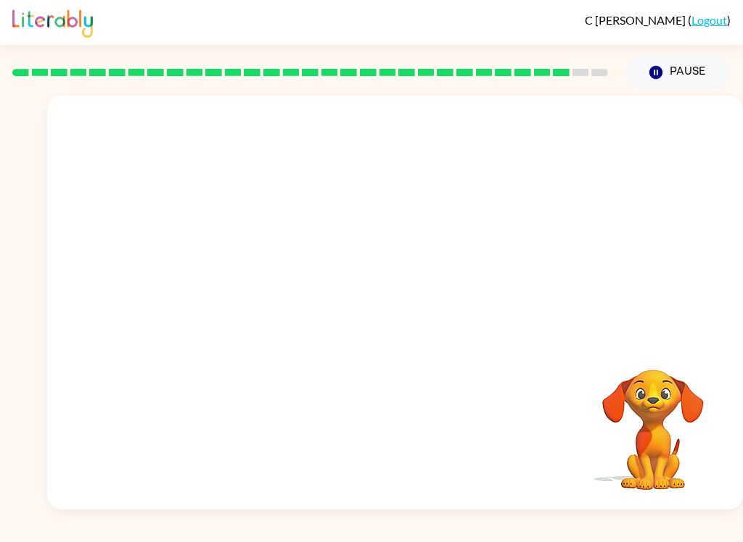
click at [674, 76] on button "Pause Pause" at bounding box center [677, 72] width 105 height 33
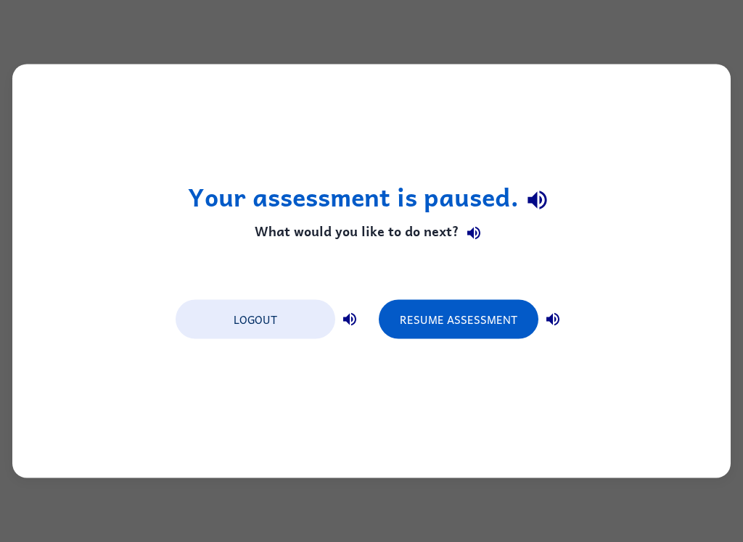
click at [468, 312] on button "Resume Assessment" at bounding box center [459, 319] width 160 height 39
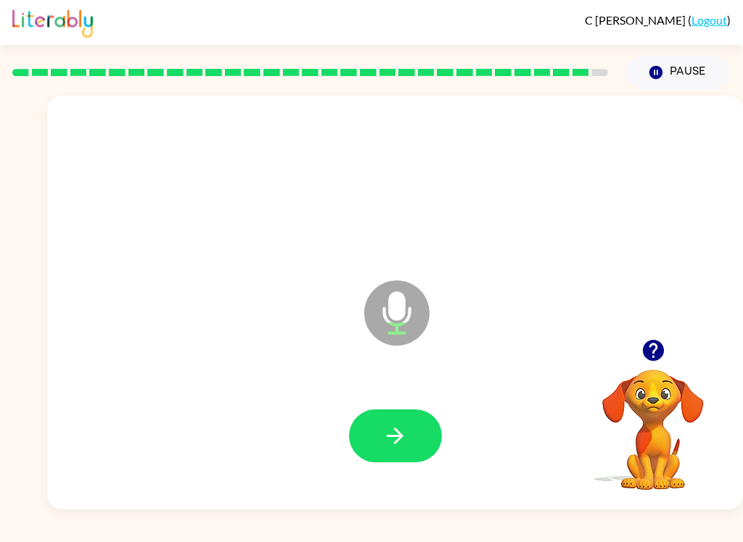
click at [416, 436] on button "button" at bounding box center [395, 436] width 93 height 53
click at [402, 461] on button "button" at bounding box center [395, 436] width 93 height 53
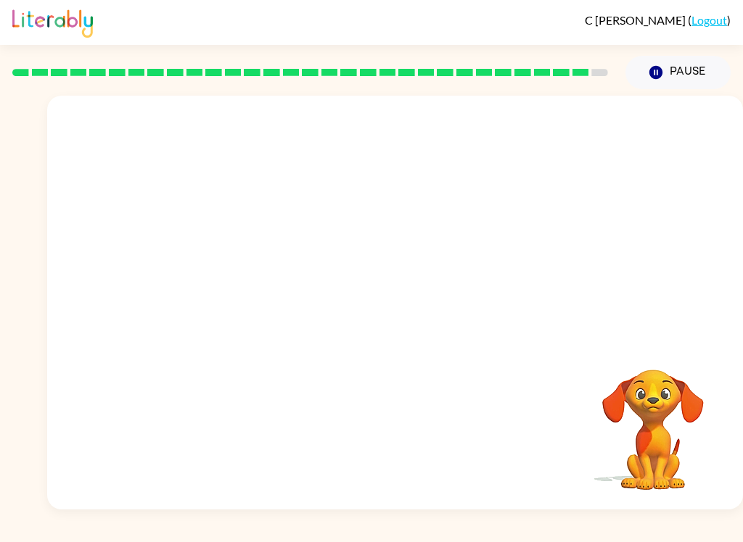
click at [666, 70] on button "Pause Pause" at bounding box center [677, 72] width 105 height 33
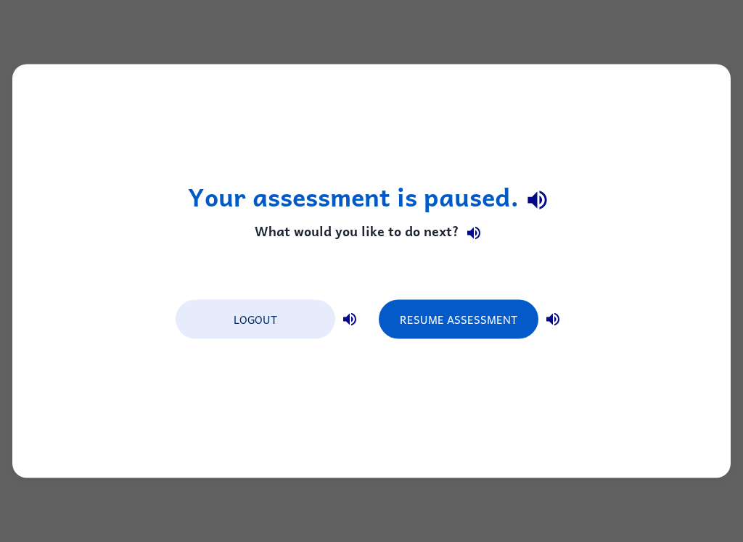
click at [489, 312] on button "Resume Assessment" at bounding box center [459, 319] width 160 height 39
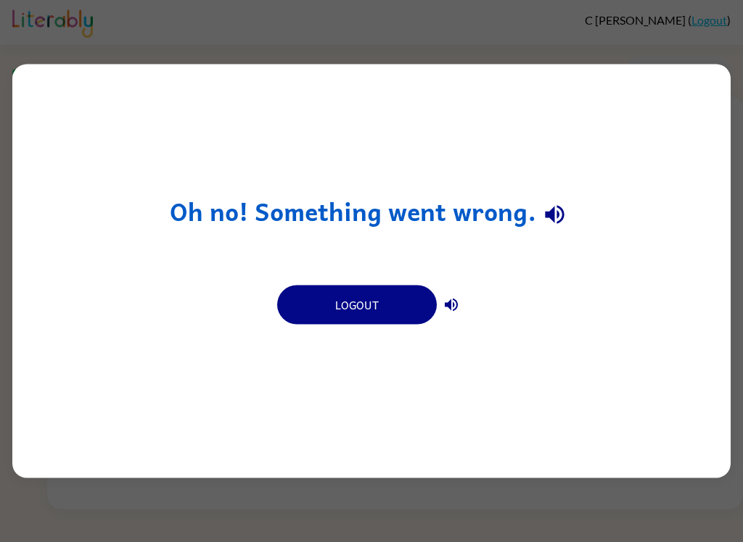
click at [381, 300] on button "Logout" at bounding box center [357, 305] width 160 height 39
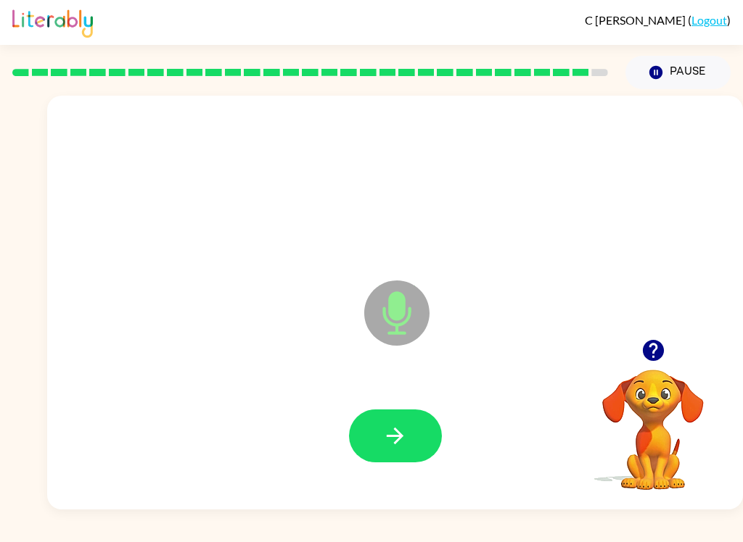
click at [396, 430] on icon "button" at bounding box center [395, 436] width 17 height 17
click at [402, 424] on icon "button" at bounding box center [394, 436] width 25 height 25
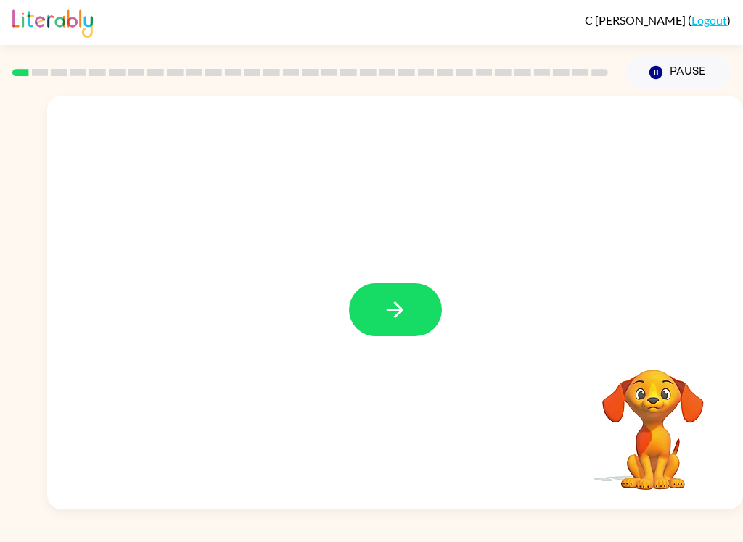
click at [408, 310] on button "button" at bounding box center [395, 310] width 93 height 53
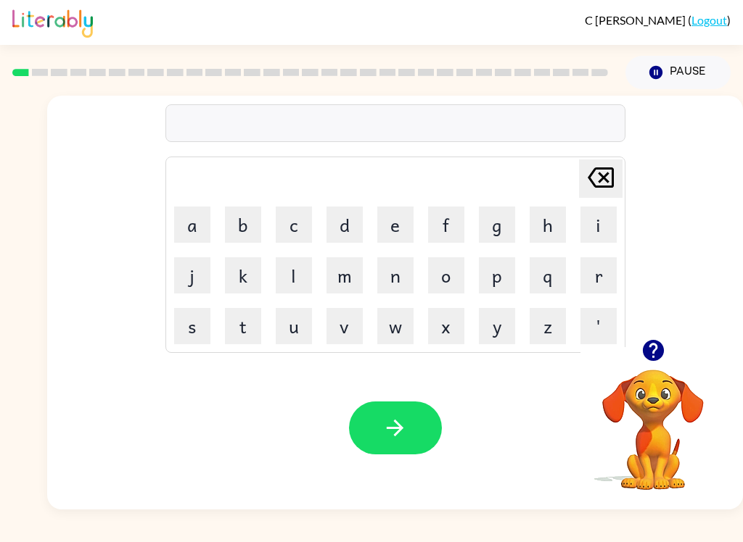
click at [548, 276] on button "q" at bounding box center [547, 275] width 36 height 36
click at [556, 154] on div "q Delete Delete last character input a b c d e f g h i j k l m n o p q r s t u …" at bounding box center [395, 218] width 460 height 271
click at [512, 276] on button "p" at bounding box center [497, 275] width 36 height 36
click at [556, 175] on icon "Delete Delete last character input" at bounding box center [600, 177] width 35 height 35
click at [556, 174] on icon "Delete Delete last character input" at bounding box center [600, 177] width 35 height 35
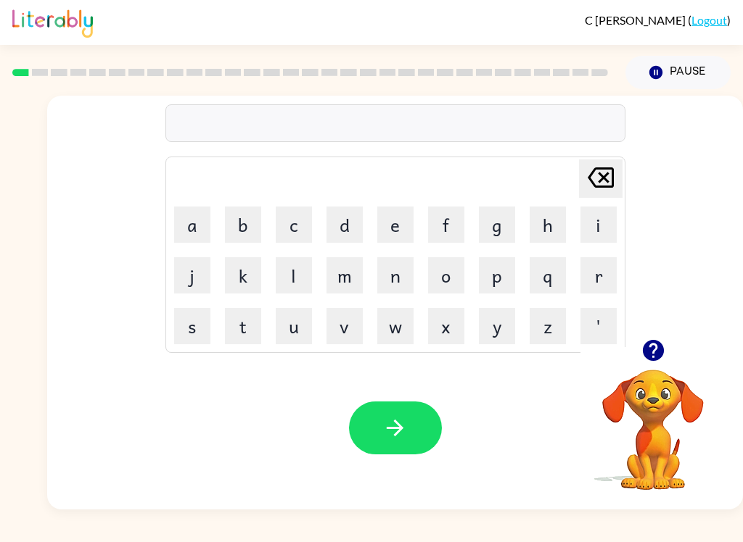
click at [493, 272] on button "p" at bounding box center [497, 275] width 36 height 36
click at [208, 212] on button "a" at bounding box center [192, 225] width 36 height 36
click at [87, 533] on div "C Isagholian ( Logout ) Pause Pause pa Delete Delete last character input a b c…" at bounding box center [371, 271] width 743 height 542
click at [360, 226] on button "d" at bounding box center [344, 225] width 36 height 36
click at [395, 406] on button "button" at bounding box center [395, 428] width 93 height 53
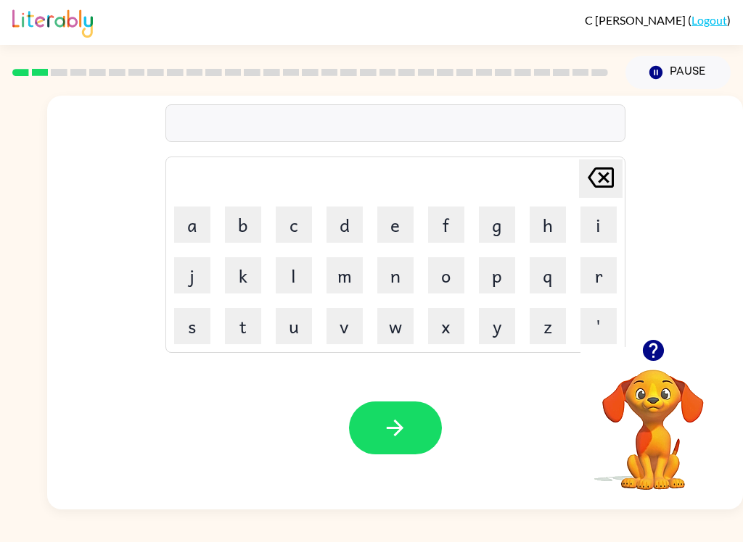
click at [494, 284] on button "p" at bounding box center [497, 275] width 36 height 36
click at [455, 276] on button "o" at bounding box center [446, 275] width 36 height 36
click at [394, 415] on button "button" at bounding box center [395, 428] width 93 height 53
click at [405, 276] on button "n" at bounding box center [395, 275] width 36 height 36
click at [460, 279] on button "o" at bounding box center [446, 275] width 36 height 36
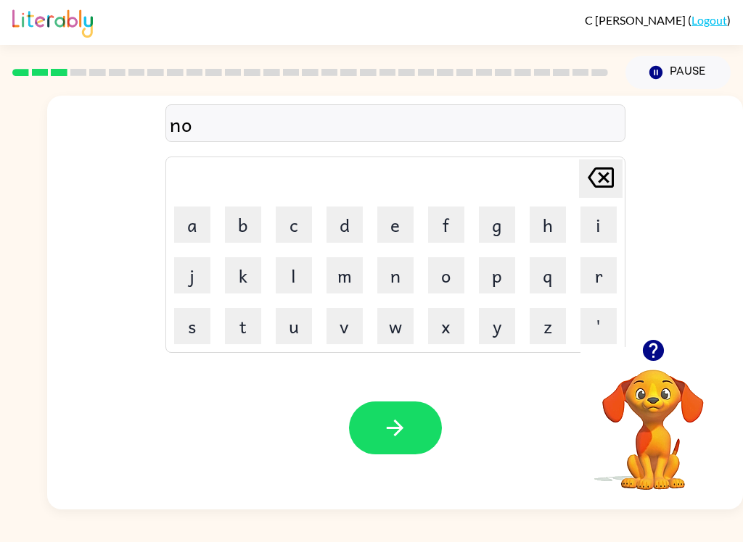
click at [247, 319] on button "t" at bounding box center [243, 326] width 36 height 36
click at [556, 218] on button "h" at bounding box center [547, 225] width 36 height 36
click at [401, 423] on icon "button" at bounding box center [394, 428] width 25 height 25
click at [197, 323] on button "s" at bounding box center [192, 326] width 36 height 36
click at [394, 328] on button "w" at bounding box center [395, 326] width 36 height 36
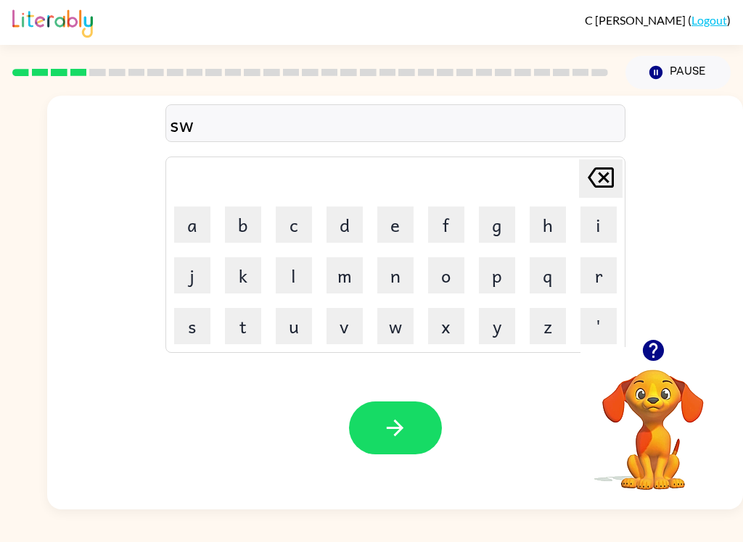
click at [393, 328] on button "w" at bounding box center [395, 326] width 36 height 36
click at [556, 183] on icon "Delete Delete last character input" at bounding box center [600, 177] width 35 height 35
click at [307, 271] on button "l" at bounding box center [294, 275] width 36 height 36
click at [556, 163] on icon "Delete Delete last character input" at bounding box center [600, 177] width 35 height 35
click at [556, 217] on button "i" at bounding box center [598, 225] width 36 height 36
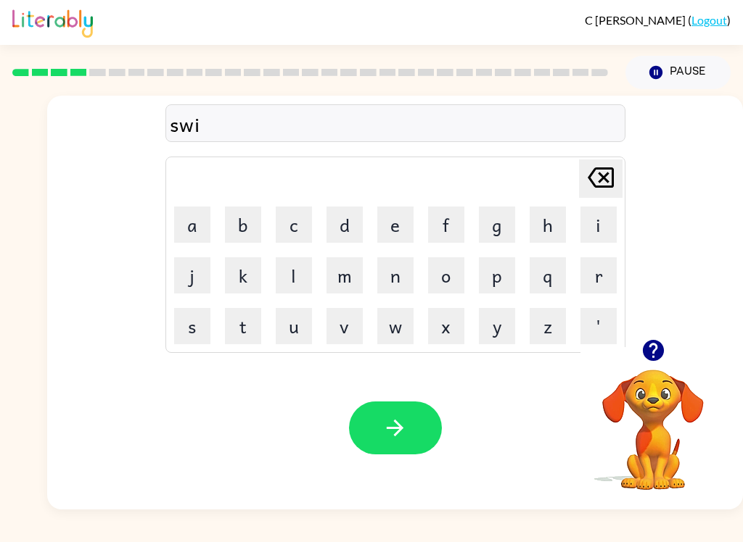
click at [350, 265] on button "m" at bounding box center [344, 275] width 36 height 36
click at [404, 421] on icon "button" at bounding box center [394, 428] width 25 height 25
click at [210, 328] on button "s" at bounding box center [192, 326] width 36 height 36
click at [229, 324] on button "t" at bounding box center [243, 326] width 36 height 36
click at [449, 277] on button "o" at bounding box center [446, 275] width 36 height 36
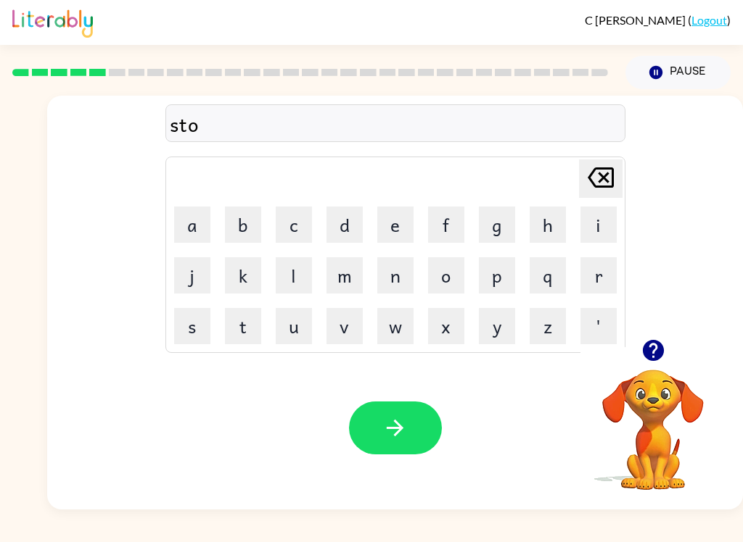
click at [248, 308] on button "t" at bounding box center [243, 326] width 36 height 36
click at [389, 426] on icon "button" at bounding box center [394, 428] width 25 height 25
click at [207, 224] on button "a" at bounding box center [192, 225] width 36 height 36
click at [341, 281] on button "m" at bounding box center [344, 275] width 36 height 36
click at [349, 265] on button "m" at bounding box center [344, 275] width 36 height 36
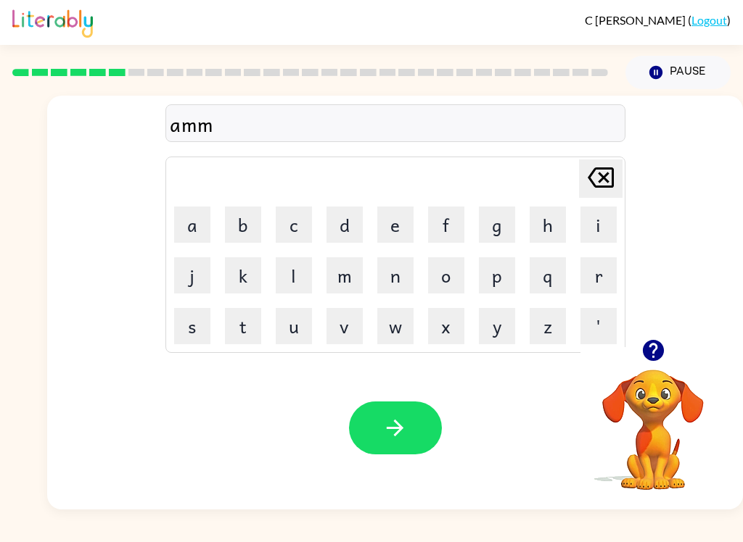
click at [408, 428] on button "button" at bounding box center [395, 428] width 93 height 53
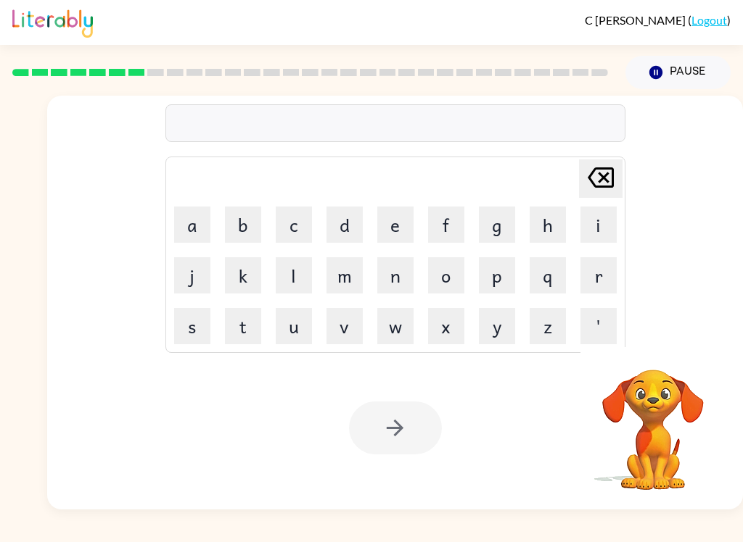
click at [197, 330] on button "s" at bounding box center [192, 326] width 36 height 36
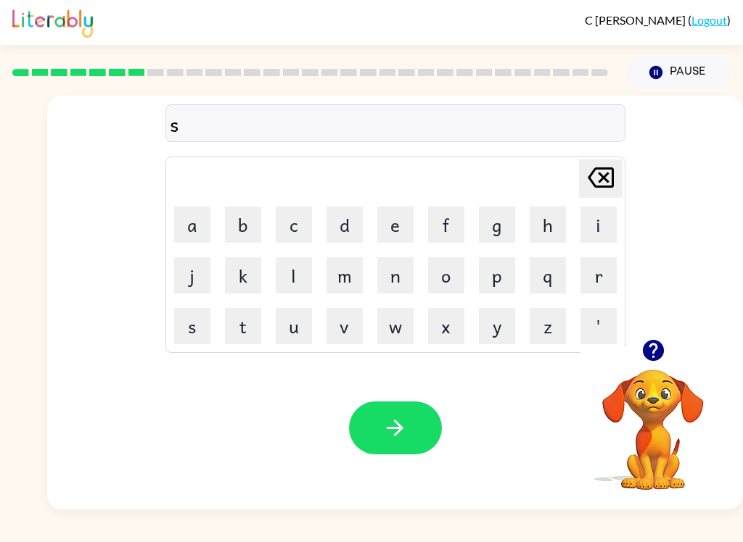
click at [307, 220] on button "c" at bounding box center [294, 225] width 36 height 36
click at [556, 275] on button "r" at bounding box center [598, 275] width 36 height 36
click at [556, 223] on button "i" at bounding box center [598, 225] width 36 height 36
click at [243, 218] on button "b" at bounding box center [243, 225] width 36 height 36
click at [450, 266] on button "o" at bounding box center [446, 275] width 36 height 36
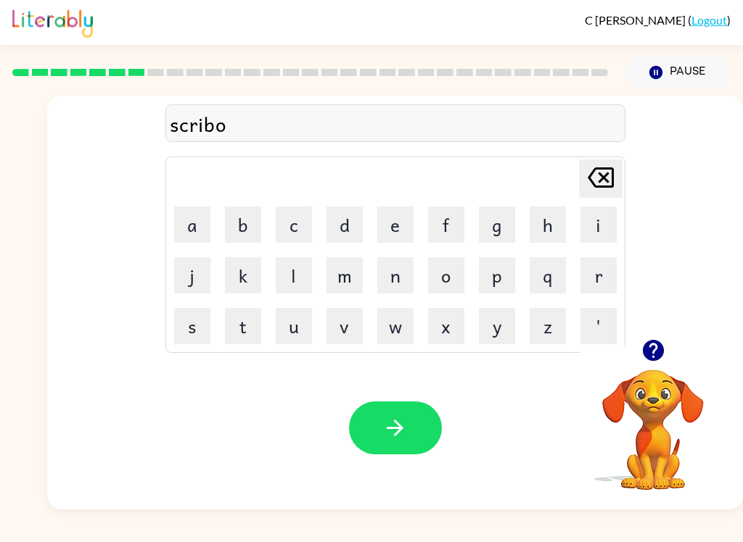
click at [289, 275] on button "l" at bounding box center [294, 275] width 36 height 36
click at [289, 274] on button "l" at bounding box center [294, 275] width 36 height 36
click at [397, 429] on icon "button" at bounding box center [395, 428] width 17 height 17
click at [373, 427] on button "button" at bounding box center [395, 428] width 93 height 53
click at [490, 226] on button "g" at bounding box center [497, 225] width 36 height 36
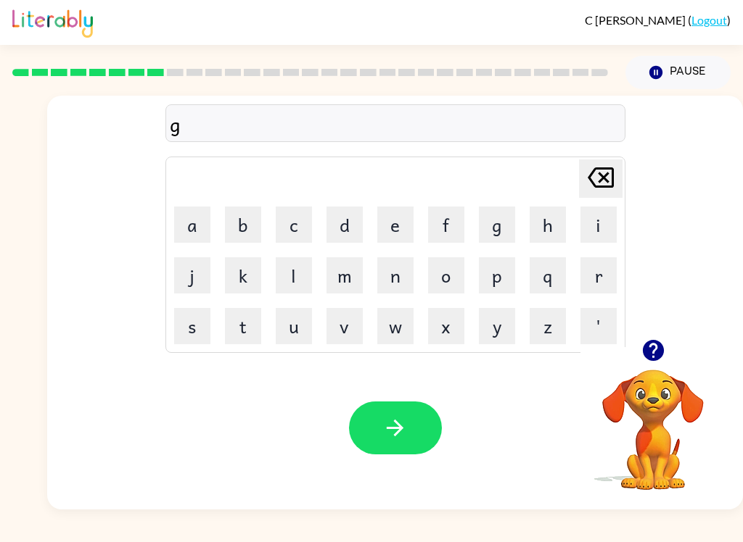
click at [556, 271] on button "r" at bounding box center [598, 275] width 36 height 36
click at [187, 234] on button "a" at bounding box center [192, 225] width 36 height 36
click at [439, 223] on button "f" at bounding box center [446, 225] width 36 height 36
click at [249, 326] on button "t" at bounding box center [243, 326] width 36 height 36
click at [408, 429] on button "button" at bounding box center [395, 428] width 93 height 53
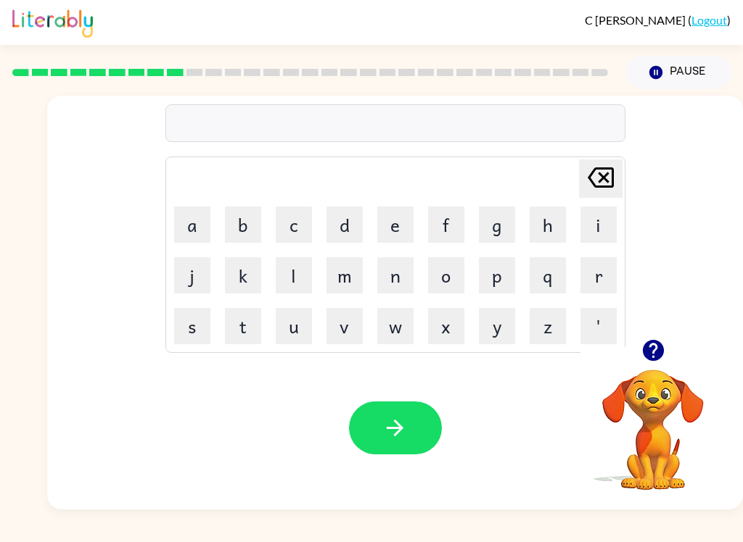
click at [492, 271] on button "p" at bounding box center [497, 275] width 36 height 36
click at [453, 272] on button "o" at bounding box center [446, 275] width 36 height 36
click at [302, 319] on button "u" at bounding box center [294, 326] width 36 height 36
click at [379, 445] on button "button" at bounding box center [395, 428] width 93 height 53
click at [358, 264] on button "m" at bounding box center [344, 275] width 36 height 36
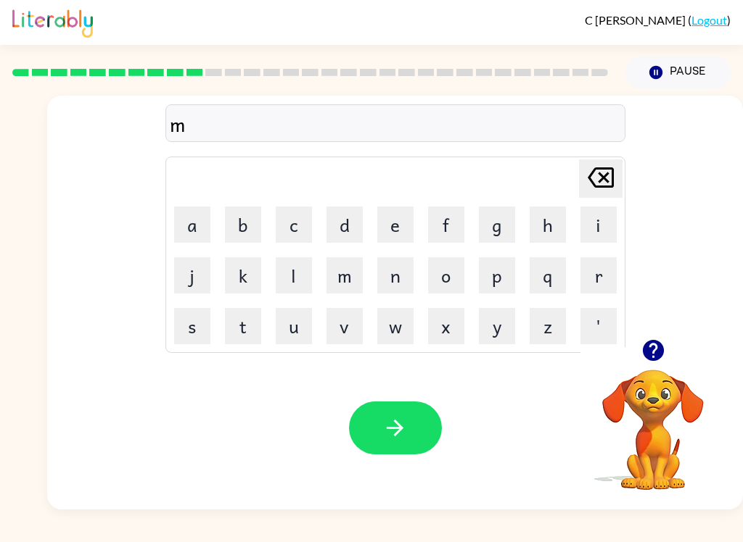
click at [276, 240] on button "c" at bounding box center [294, 225] width 36 height 36
click at [556, 5] on div "C Isagholian ( Logout )" at bounding box center [371, 22] width 718 height 45
click at [556, 181] on icon "Delete Delete last character input" at bounding box center [600, 177] width 35 height 35
click at [556, 170] on icon at bounding box center [600, 178] width 26 height 20
click at [556, 81] on button "Pause Pause" at bounding box center [677, 72] width 105 height 33
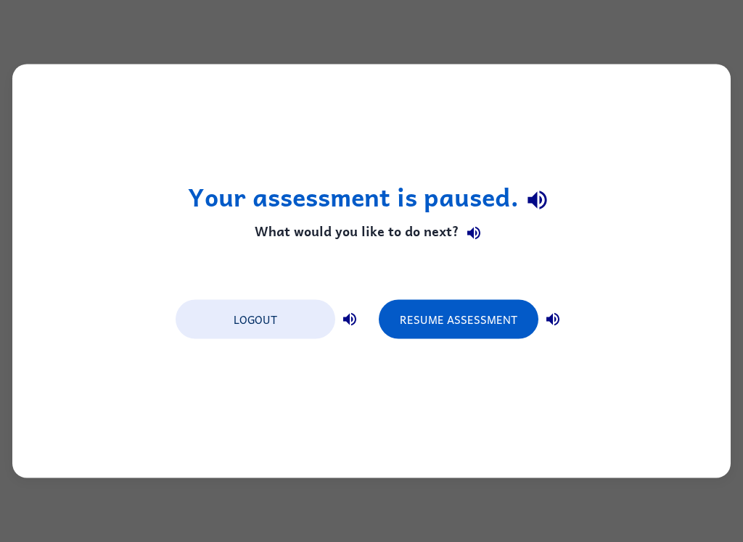
click at [430, 305] on button "Resume Assessment" at bounding box center [459, 319] width 160 height 39
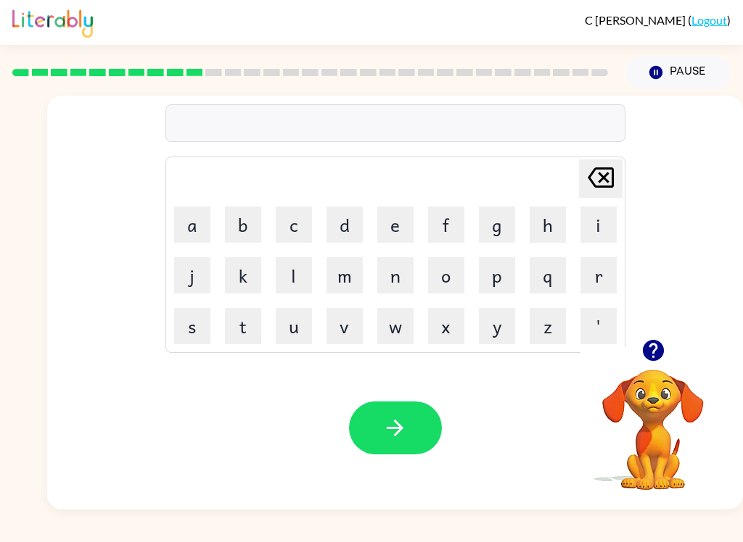
click at [286, 336] on button "u" at bounding box center [294, 326] width 36 height 36
click at [377, 271] on button "n" at bounding box center [395, 275] width 36 height 36
click at [429, 215] on button "f" at bounding box center [446, 225] width 36 height 36
click at [448, 272] on button "o" at bounding box center [446, 275] width 36 height 36
click at [428, 221] on button "f" at bounding box center [446, 225] width 36 height 36
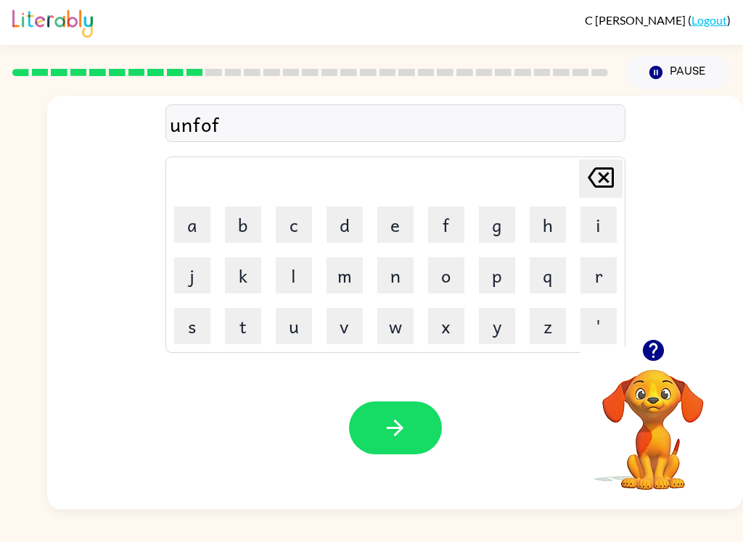
click at [339, 222] on button "d" at bounding box center [344, 225] width 36 height 36
click at [406, 418] on icon "button" at bounding box center [394, 428] width 25 height 25
click at [389, 429] on icon "button" at bounding box center [395, 428] width 17 height 17
click at [298, 326] on button "u" at bounding box center [294, 326] width 36 height 36
click at [400, 279] on button "n" at bounding box center [395, 275] width 36 height 36
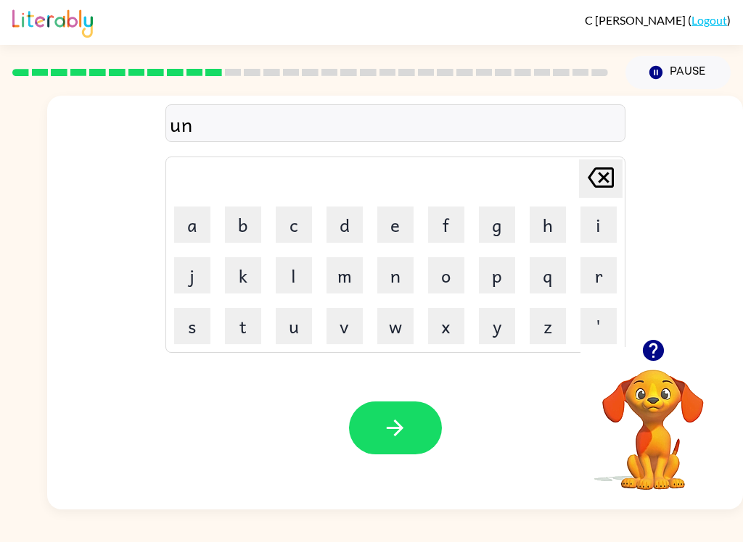
click at [455, 223] on button "f" at bounding box center [446, 225] width 36 height 36
click at [434, 263] on button "o" at bounding box center [446, 275] width 36 height 36
click at [353, 223] on button "d" at bounding box center [344, 225] width 36 height 36
click at [372, 413] on button "button" at bounding box center [395, 428] width 93 height 53
click at [349, 265] on button "m" at bounding box center [344, 275] width 36 height 36
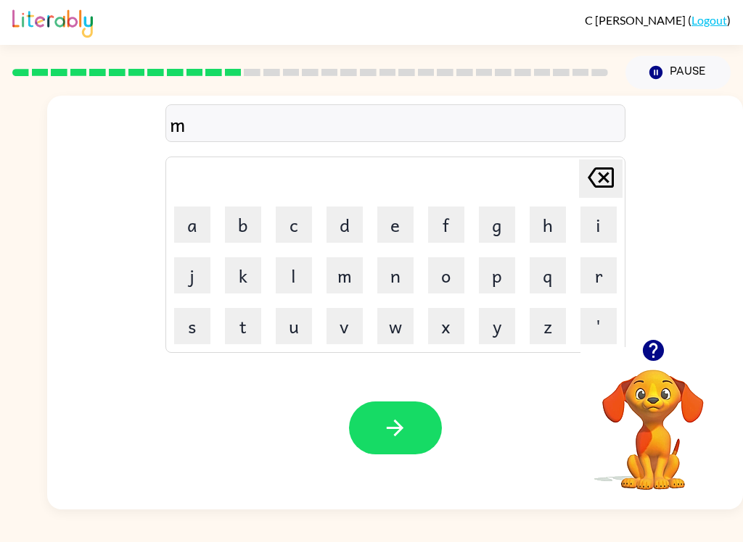
click at [297, 330] on button "u" at bounding box center [294, 326] width 36 height 36
click at [245, 321] on button "t" at bounding box center [243, 326] width 36 height 36
click at [196, 326] on button "s" at bounding box center [192, 326] width 36 height 36
click at [208, 218] on button "a" at bounding box center [192, 225] width 36 height 36
click at [291, 223] on button "c" at bounding box center [294, 225] width 36 height 36
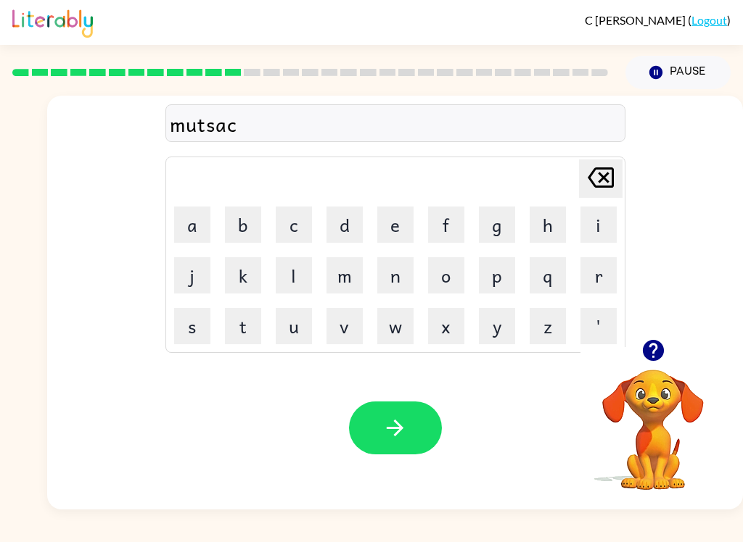
click at [398, 447] on button "button" at bounding box center [395, 428] width 93 height 53
click at [304, 213] on button "c" at bounding box center [294, 225] width 36 height 36
click at [556, 224] on button "i" at bounding box center [598, 225] width 36 height 36
click at [396, 273] on button "n" at bounding box center [395, 275] width 36 height 36
click at [332, 231] on button "d" at bounding box center [344, 225] width 36 height 36
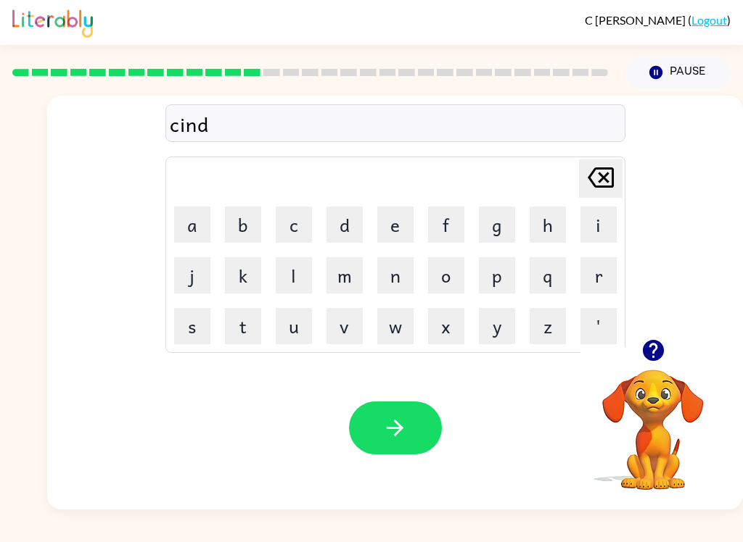
click at [293, 271] on button "l" at bounding box center [294, 275] width 36 height 36
click at [285, 278] on button "l" at bounding box center [294, 275] width 36 height 36
click at [413, 429] on button "button" at bounding box center [395, 428] width 93 height 53
